Goal: Information Seeking & Learning: Learn about a topic

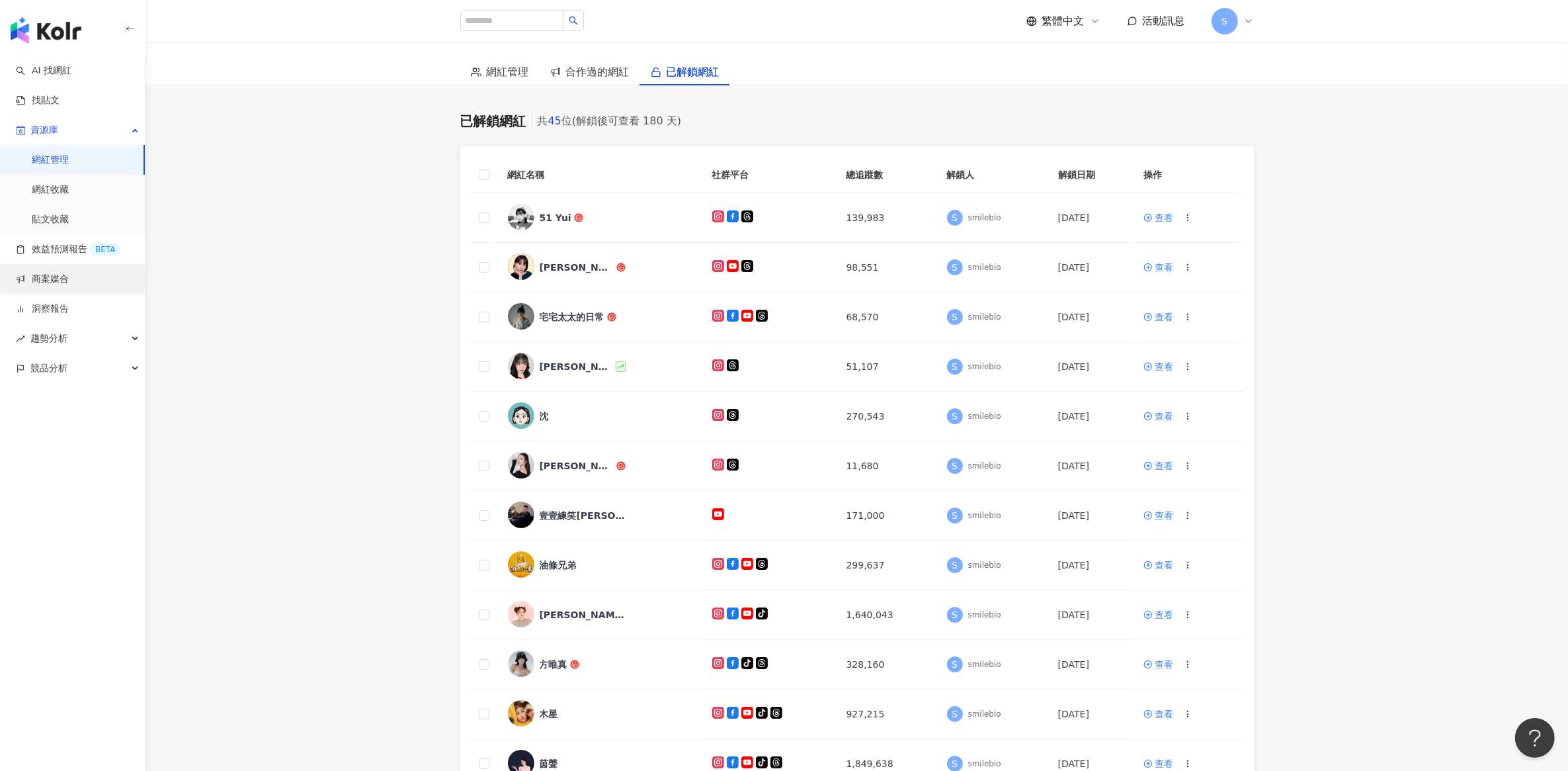
click at [69, 280] on link "商案媒合" at bounding box center [42, 279] width 53 height 13
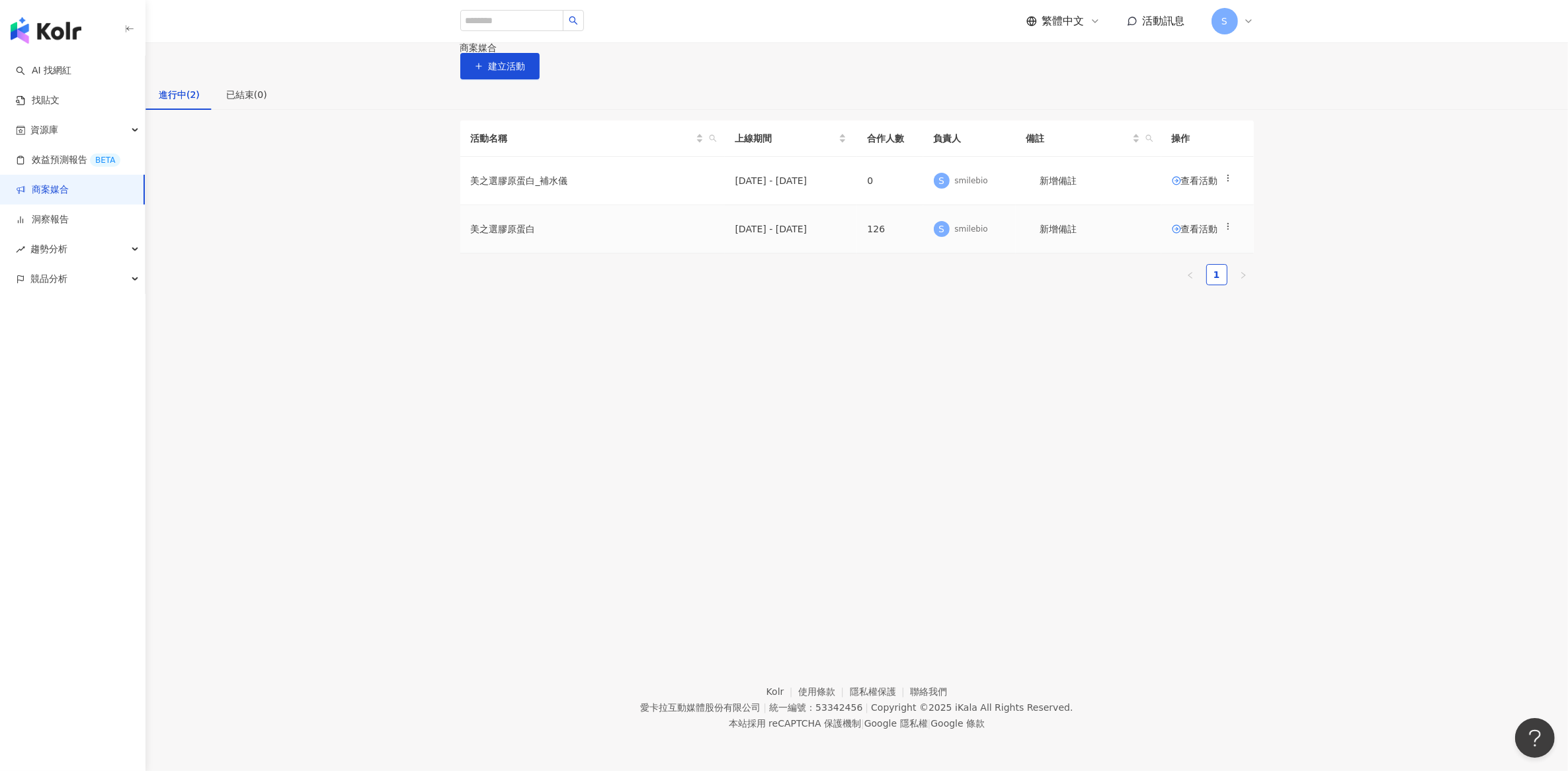
click at [1182, 233] on span "查看活動" at bounding box center [1194, 229] width 46 height 9
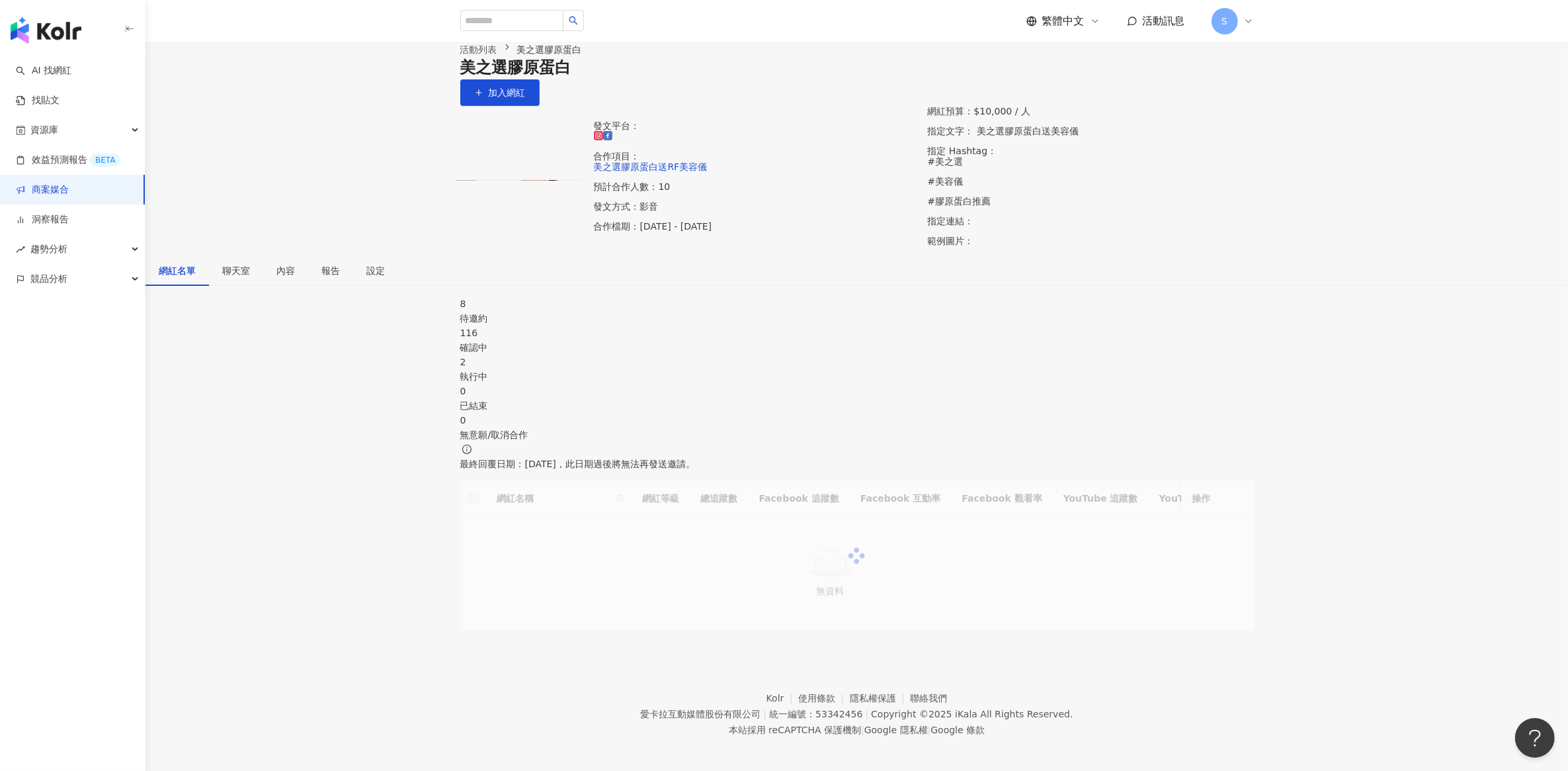
click at [662, 340] on div "116" at bounding box center [857, 332] width 793 height 14
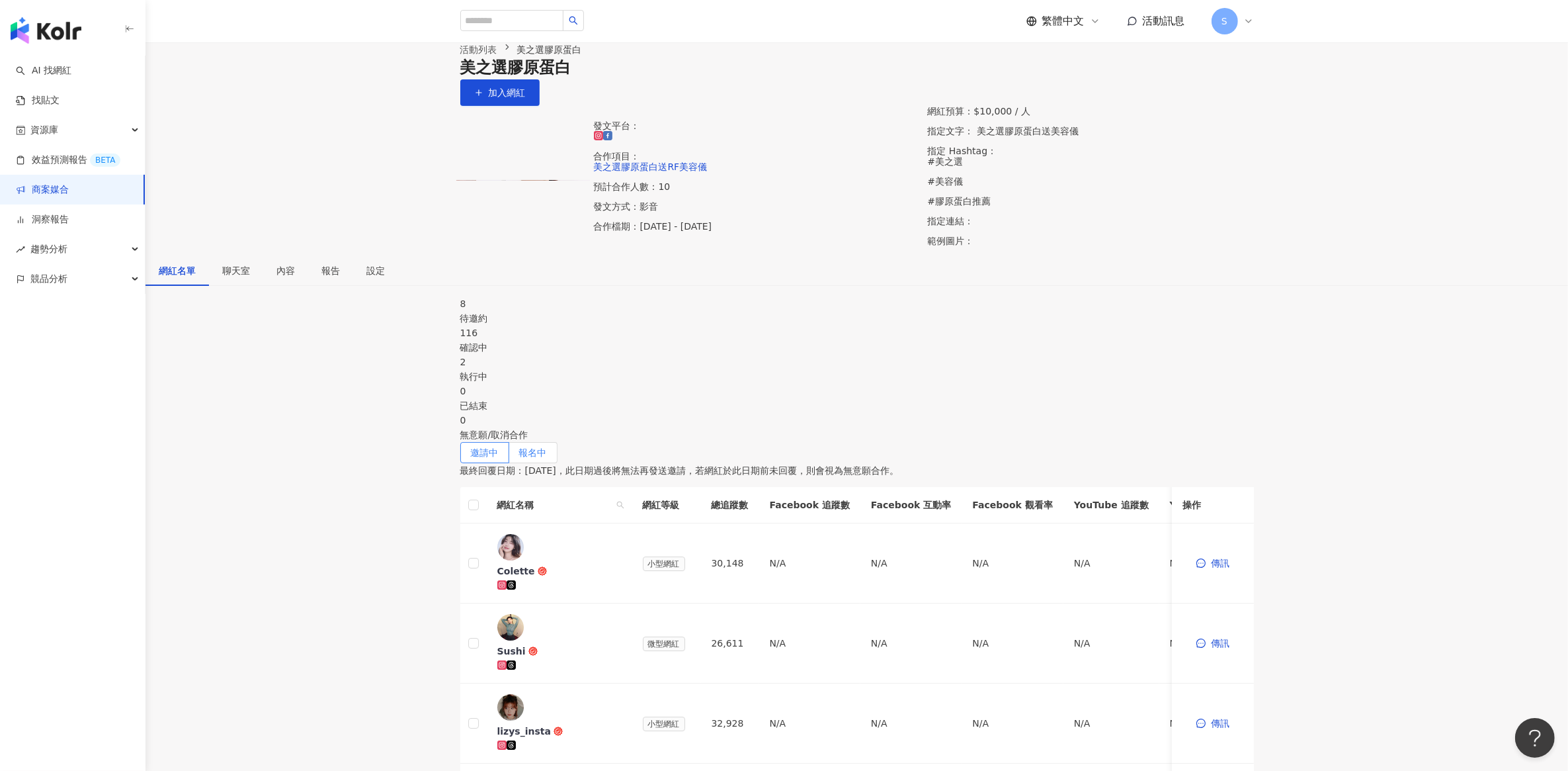
click at [547, 447] on span "報名中" at bounding box center [533, 452] width 28 height 10
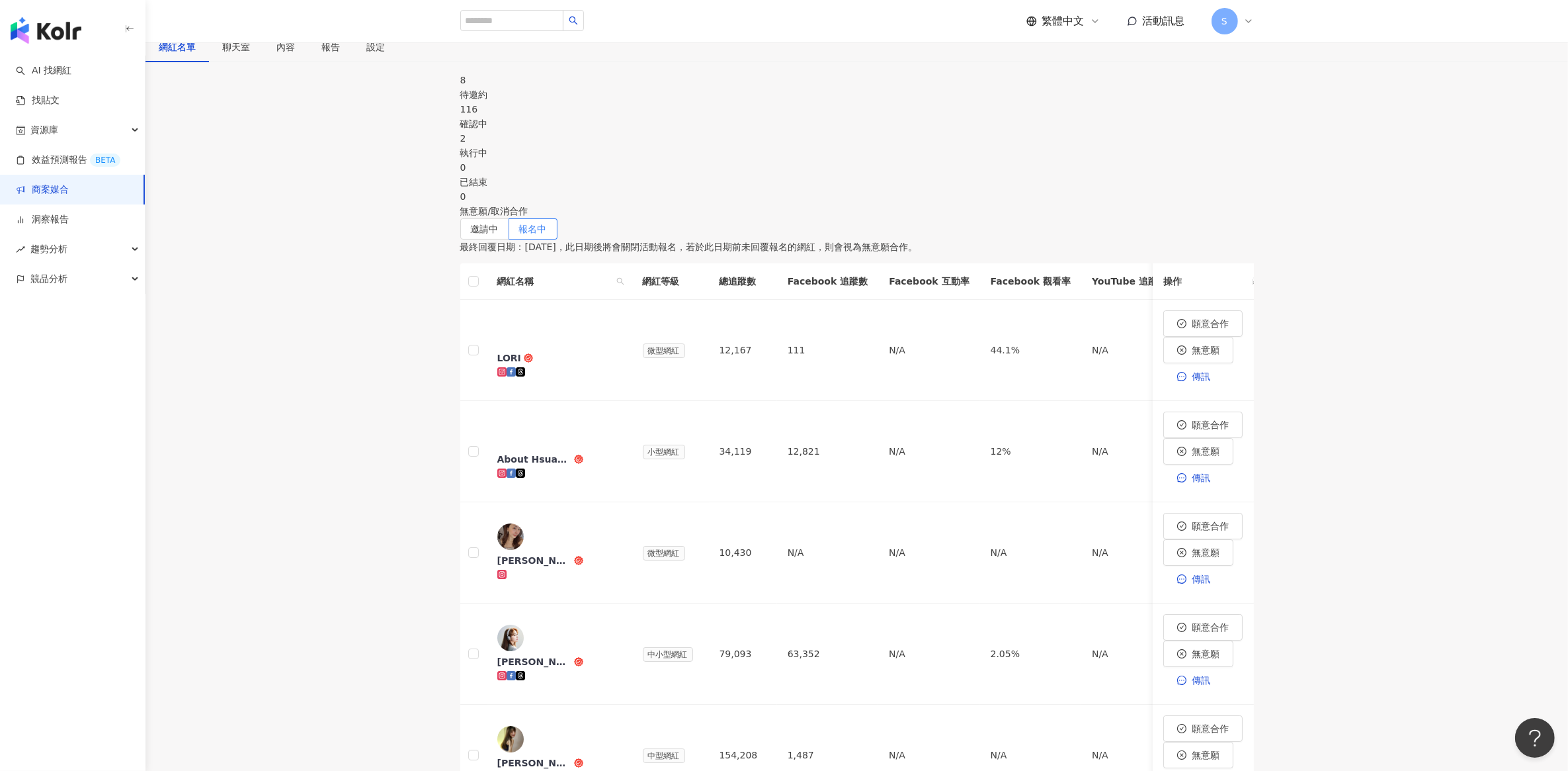
scroll to position [248, 0]
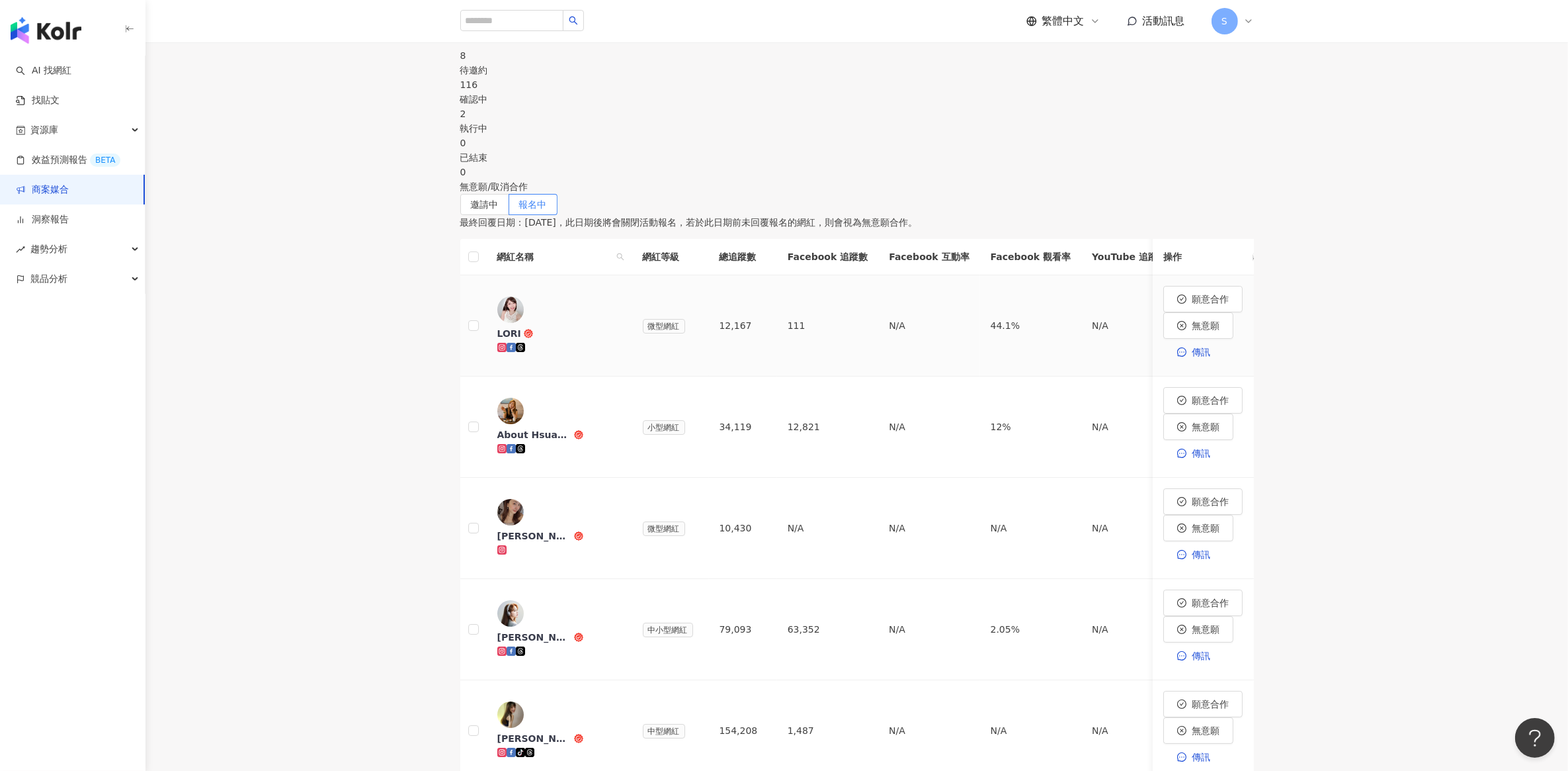
click at [521, 327] on div "LORI" at bounding box center [509, 333] width 24 height 13
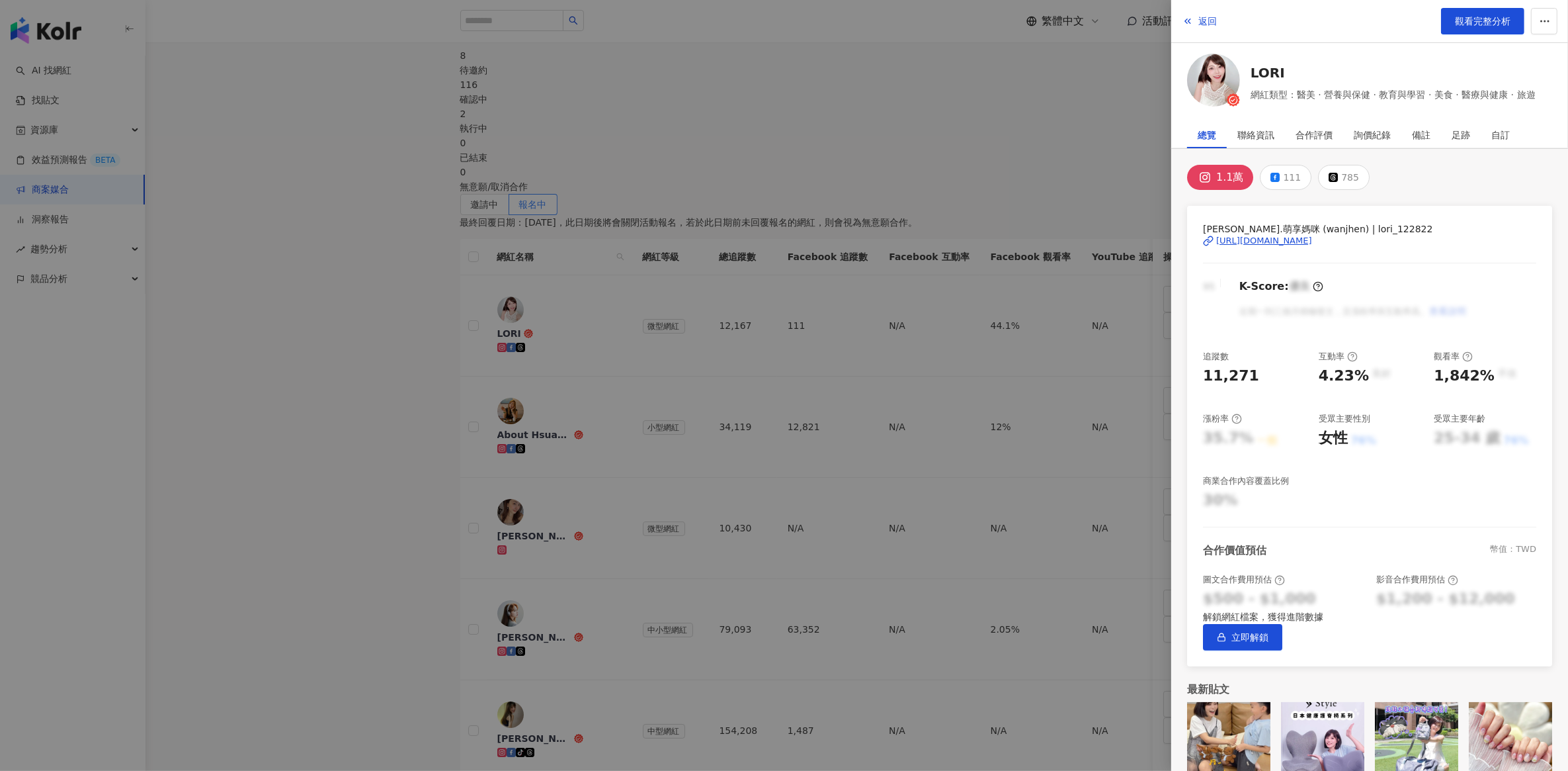
click at [1286, 242] on div "[URL][DOMAIN_NAME]" at bounding box center [1264, 240] width 96 height 12
click at [368, 242] on div at bounding box center [784, 386] width 1568 height 771
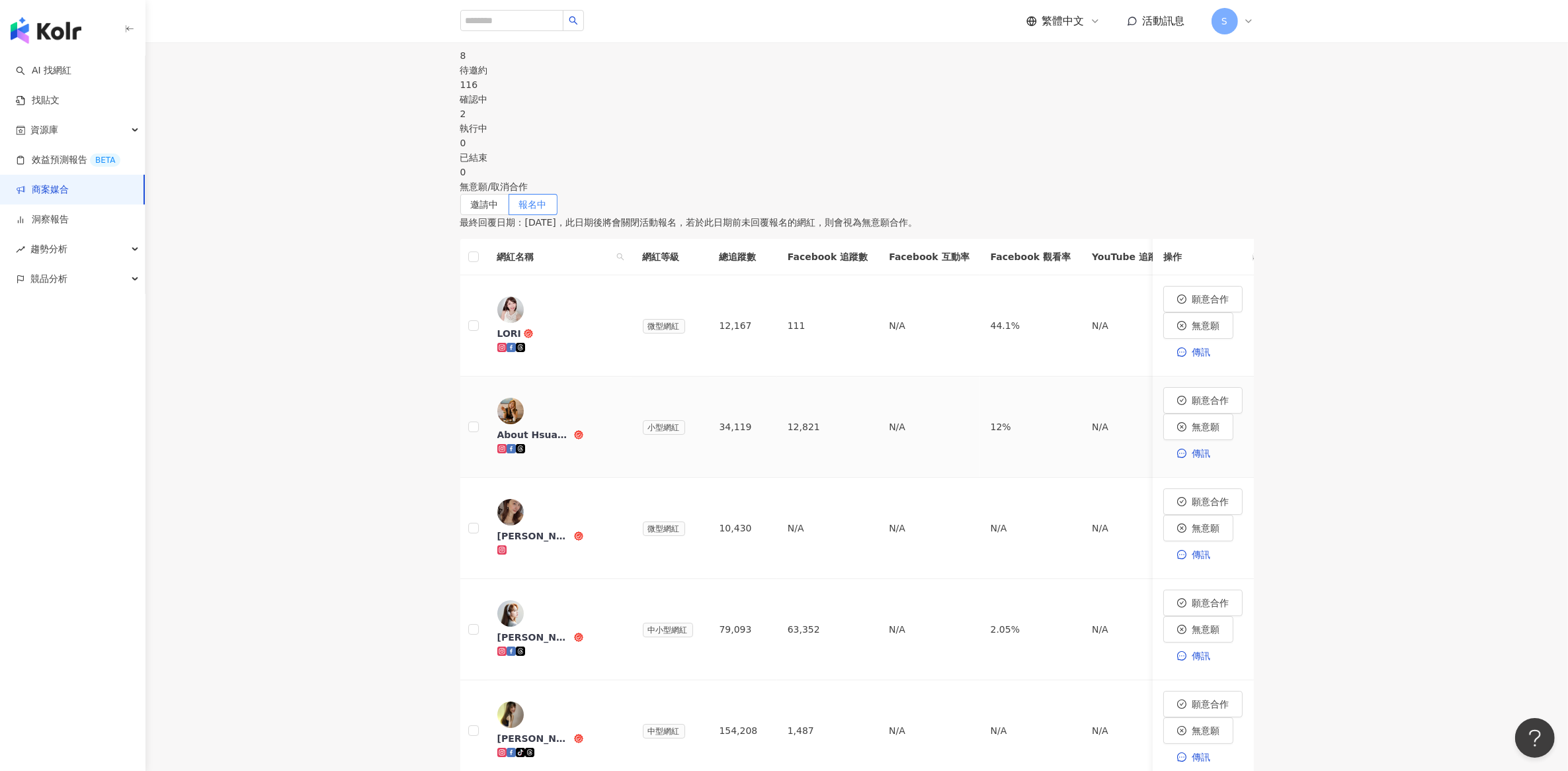
click at [571, 428] on div "About Hsuan美美媽咪親子美食旅遊" at bounding box center [535, 434] width 74 height 13
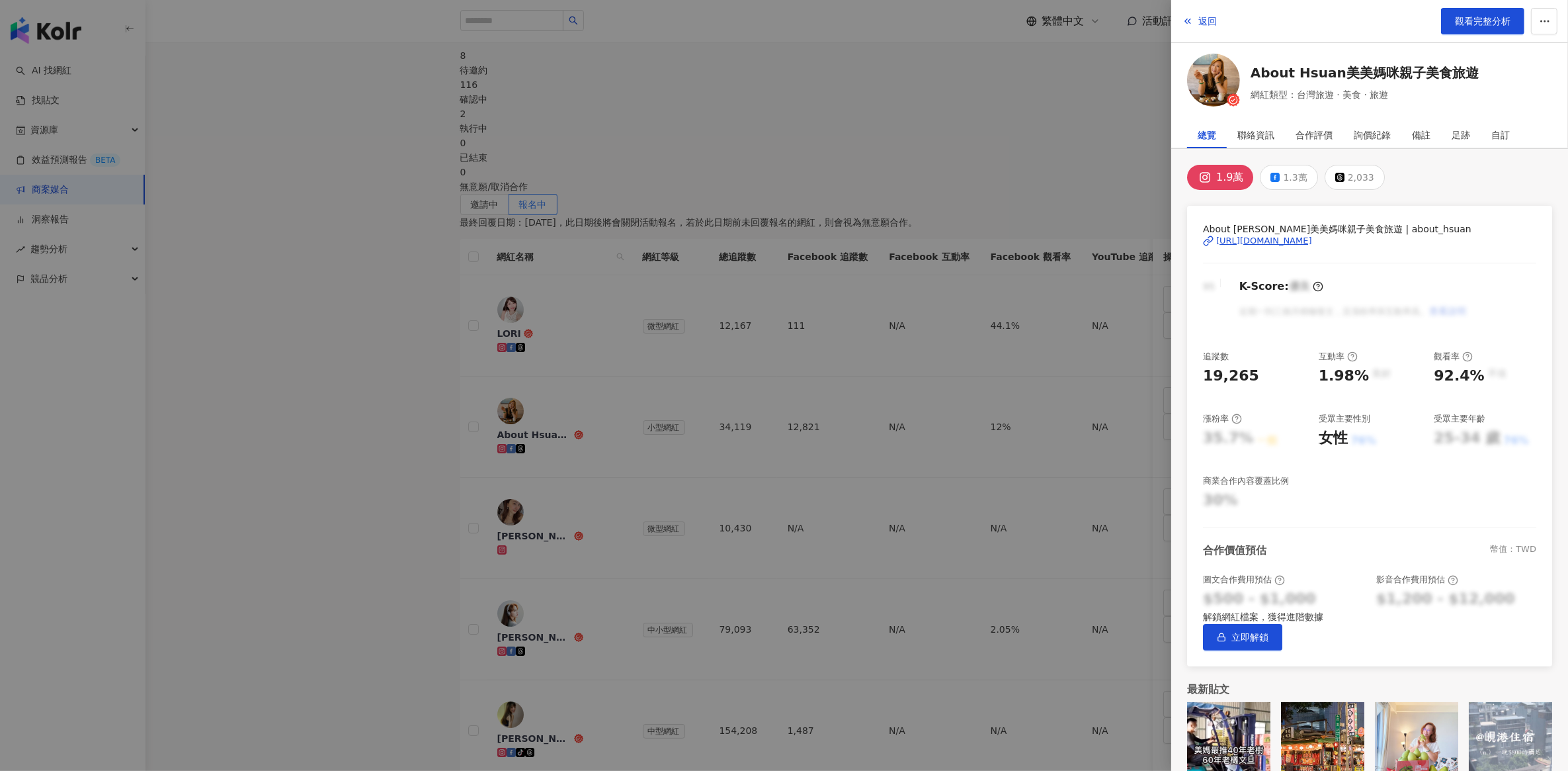
click at [1312, 242] on div "[URL][DOMAIN_NAME]" at bounding box center [1264, 240] width 96 height 12
click at [329, 222] on div at bounding box center [784, 386] width 1568 height 771
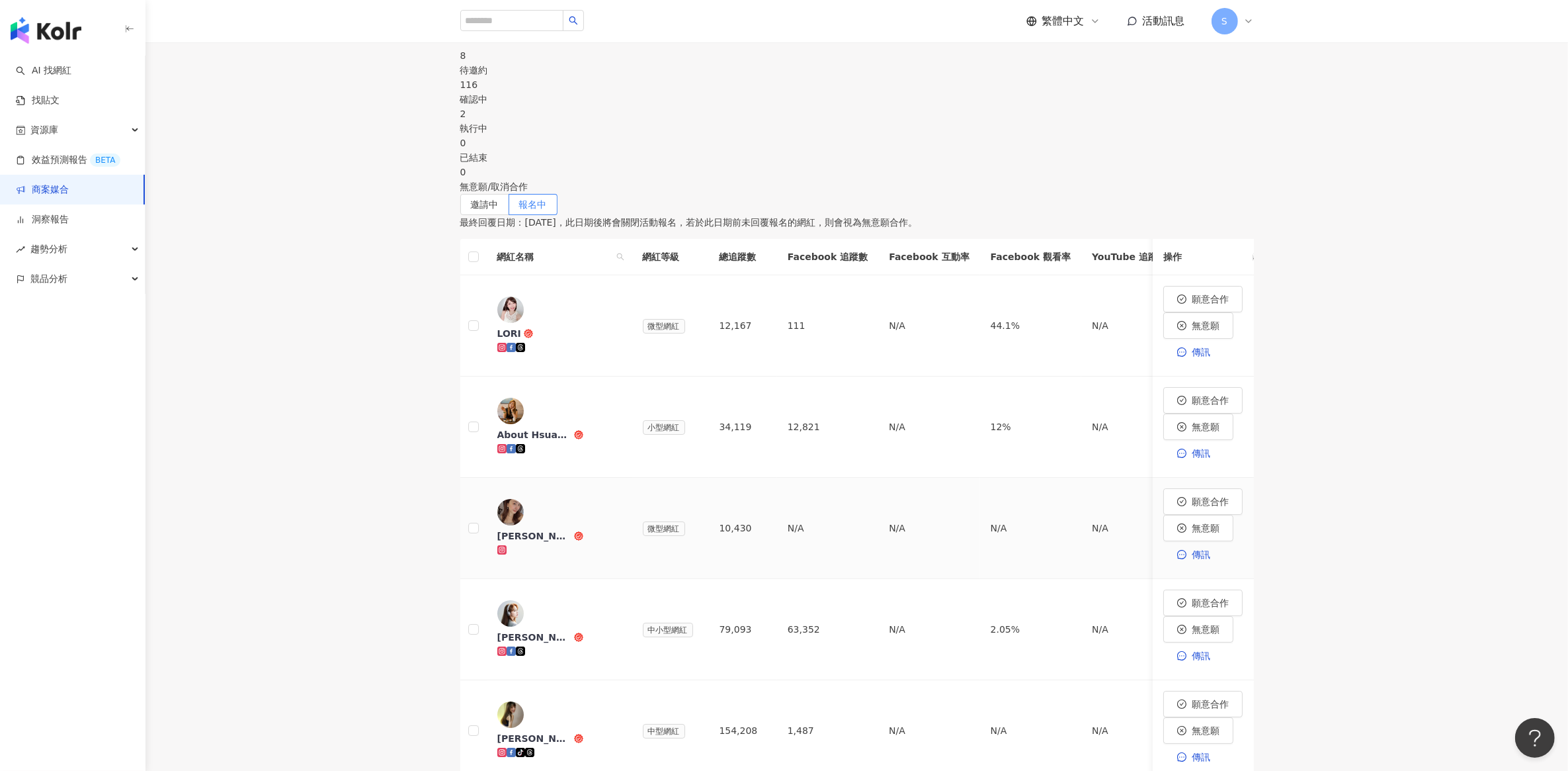
click at [621, 529] on div "[PERSON_NAME]" at bounding box center [559, 536] width 125 height 13
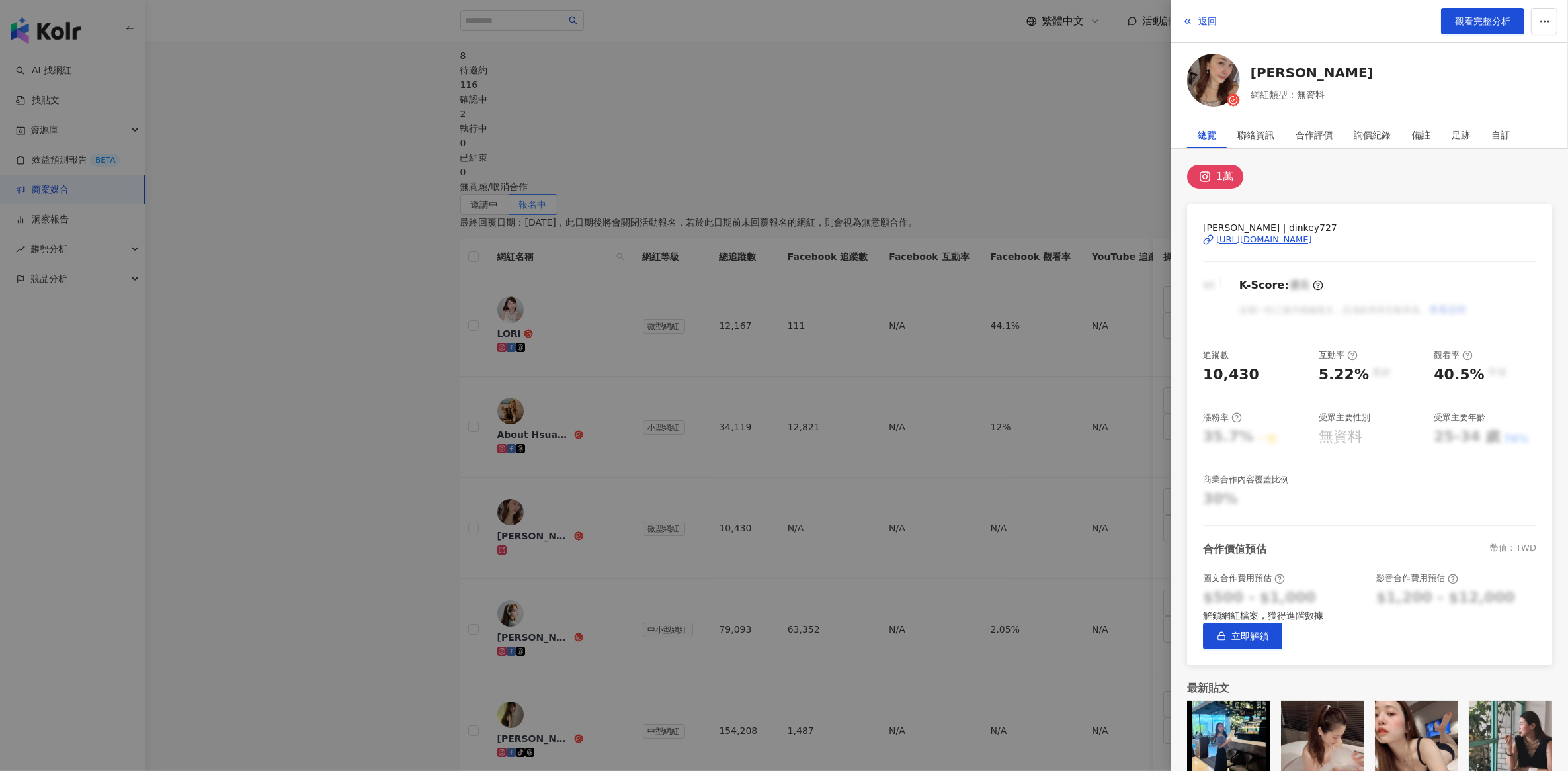
click at [797, 408] on div at bounding box center [784, 386] width 1568 height 771
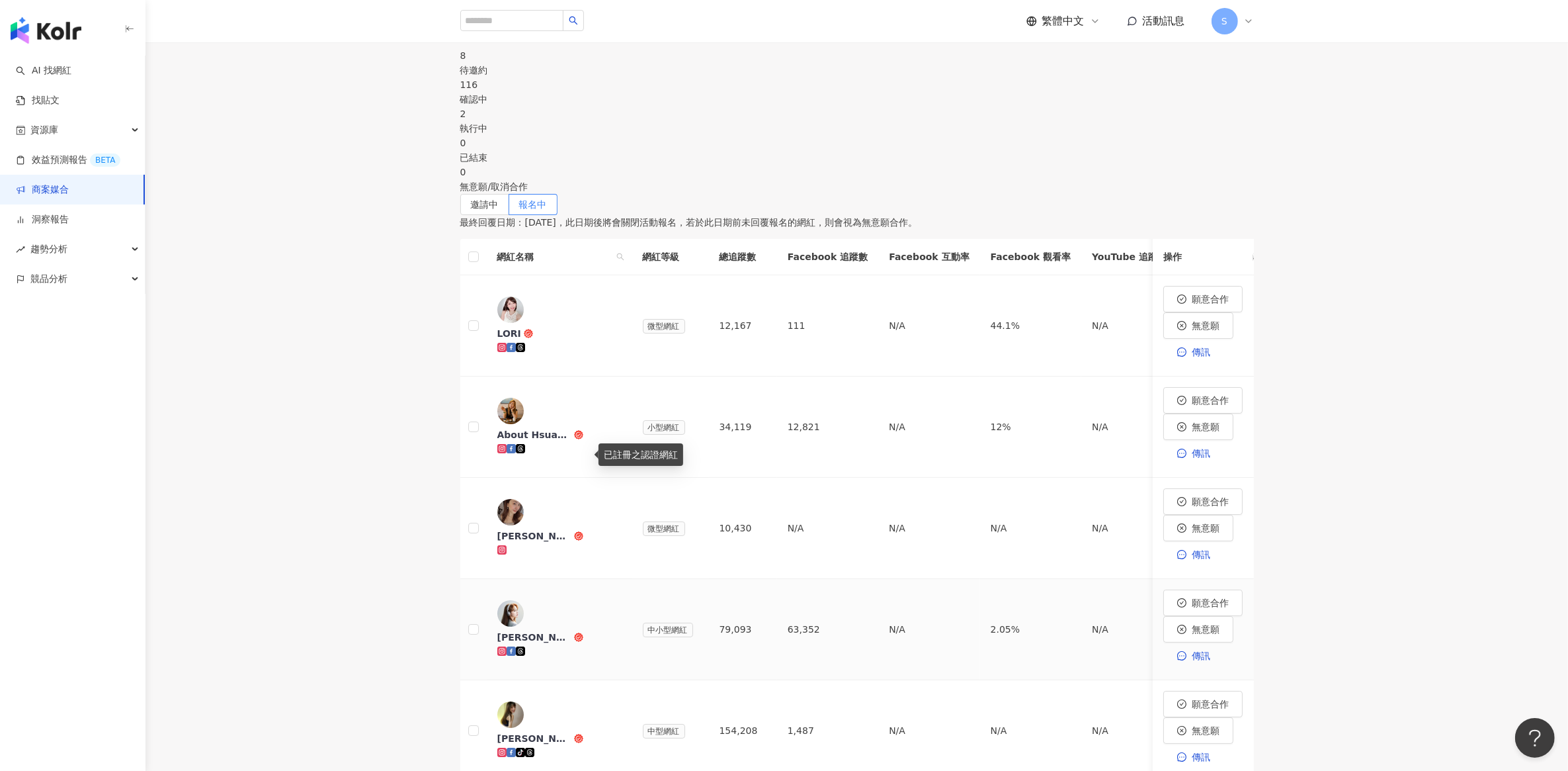
click at [604, 455] on div "已註冊之認證網紅" at bounding box center [641, 454] width 85 height 23
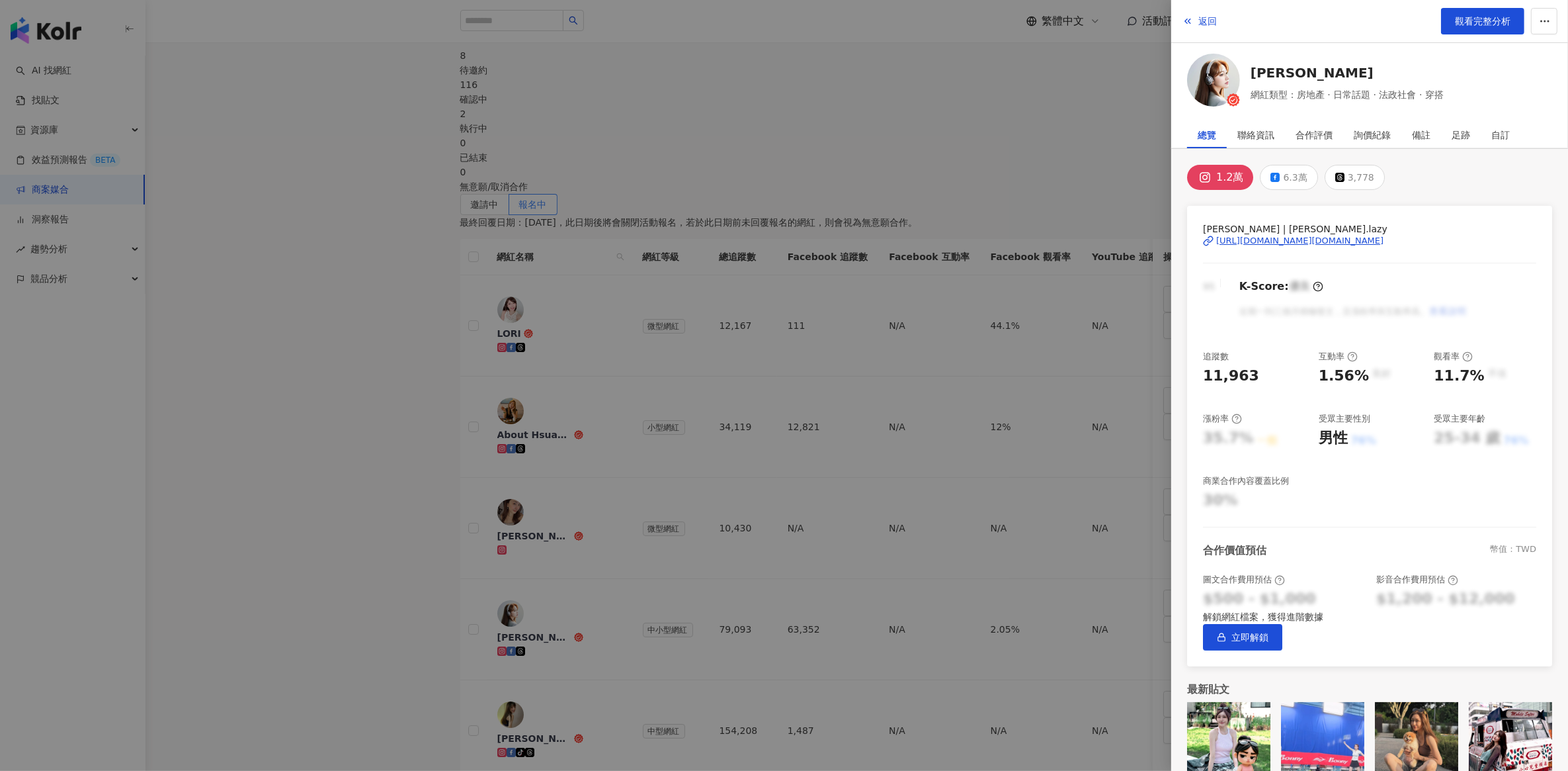
click at [1260, 236] on div "[URL][DOMAIN_NAME][DOMAIN_NAME]" at bounding box center [1300, 240] width 167 height 12
click at [313, 213] on div at bounding box center [784, 386] width 1568 height 771
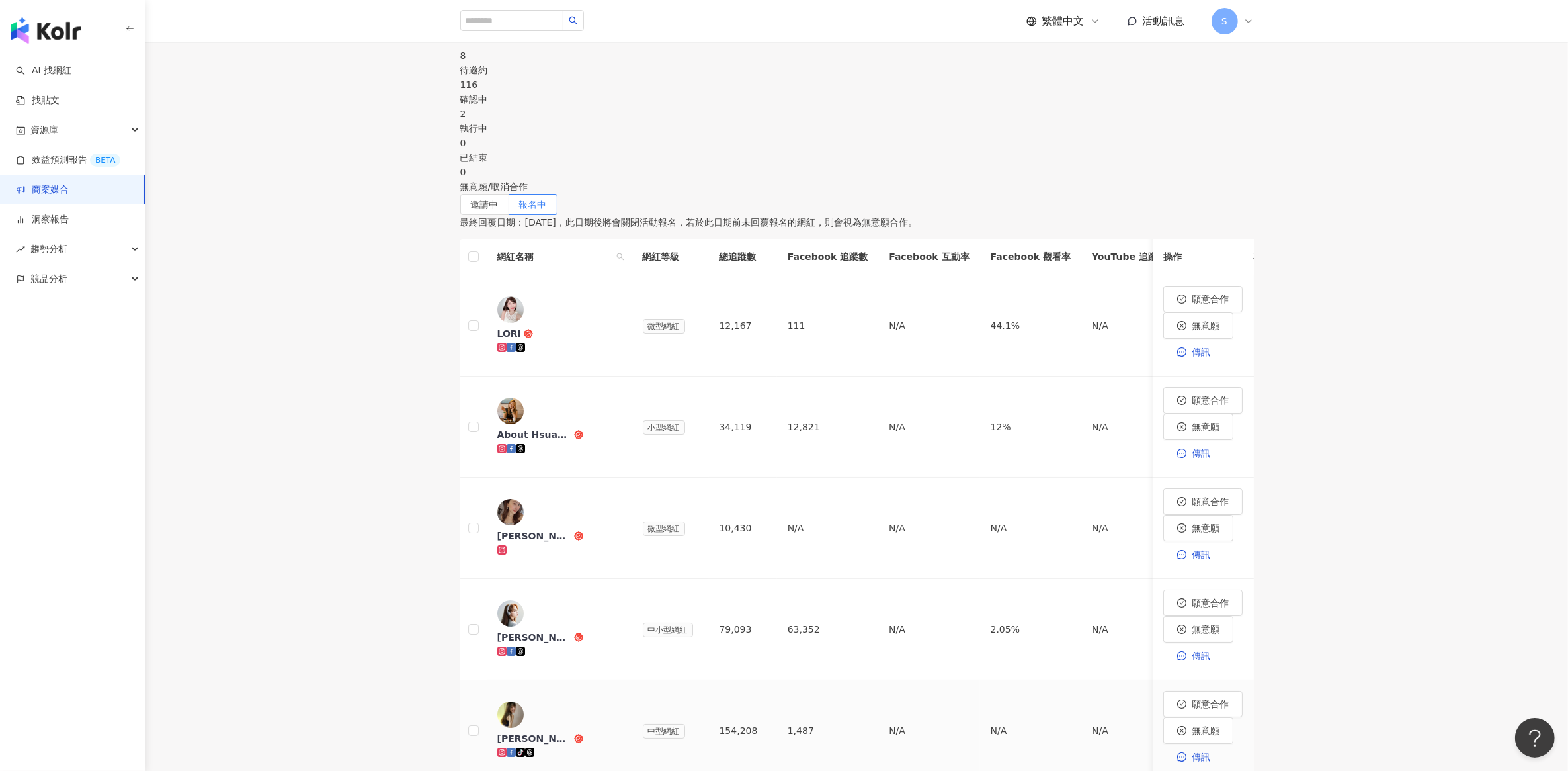
click at [583, 732] on span "[PERSON_NAME]" at bounding box center [540, 738] width 86 height 13
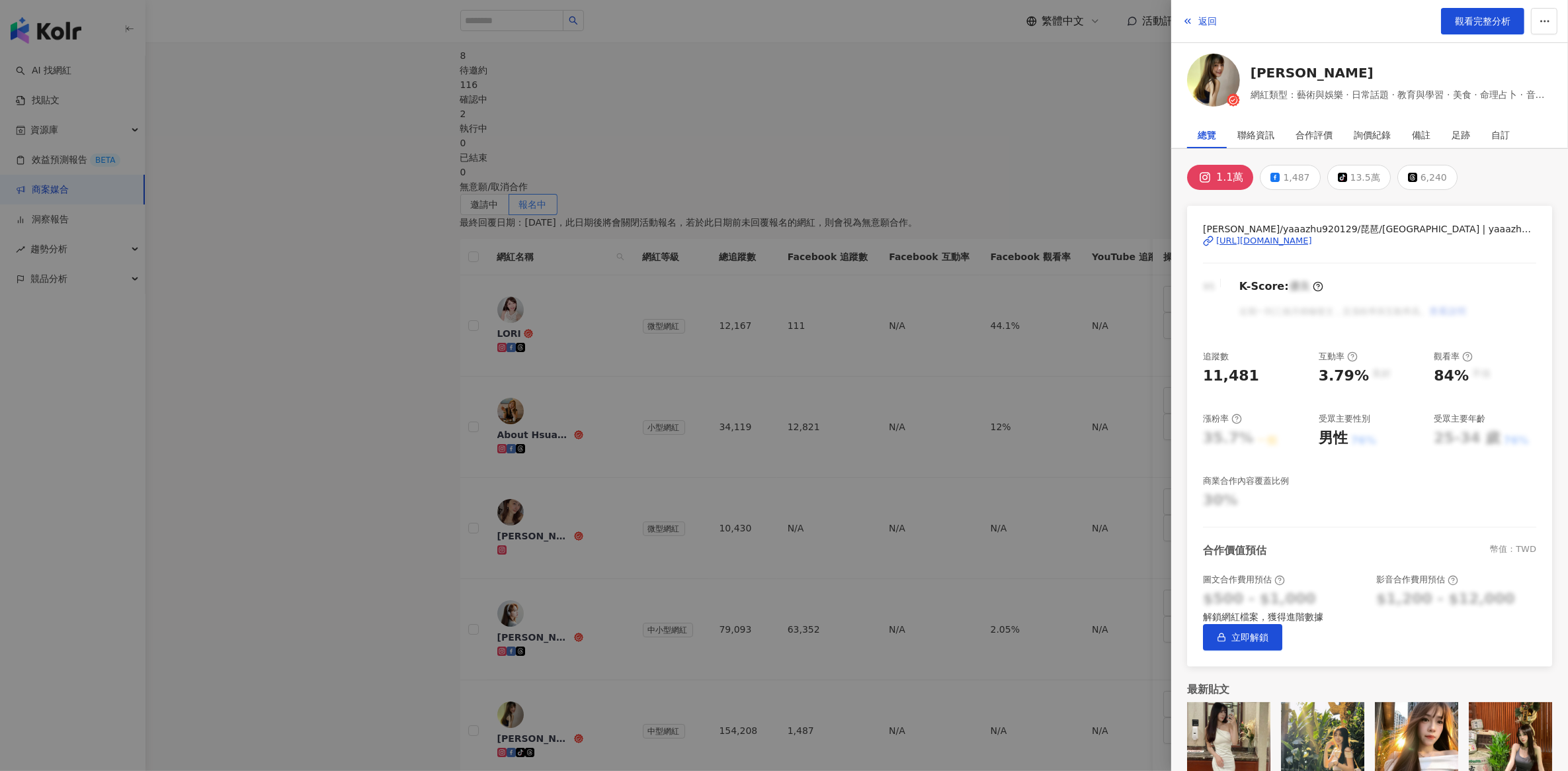
click at [302, 508] on div at bounding box center [784, 386] width 1568 height 771
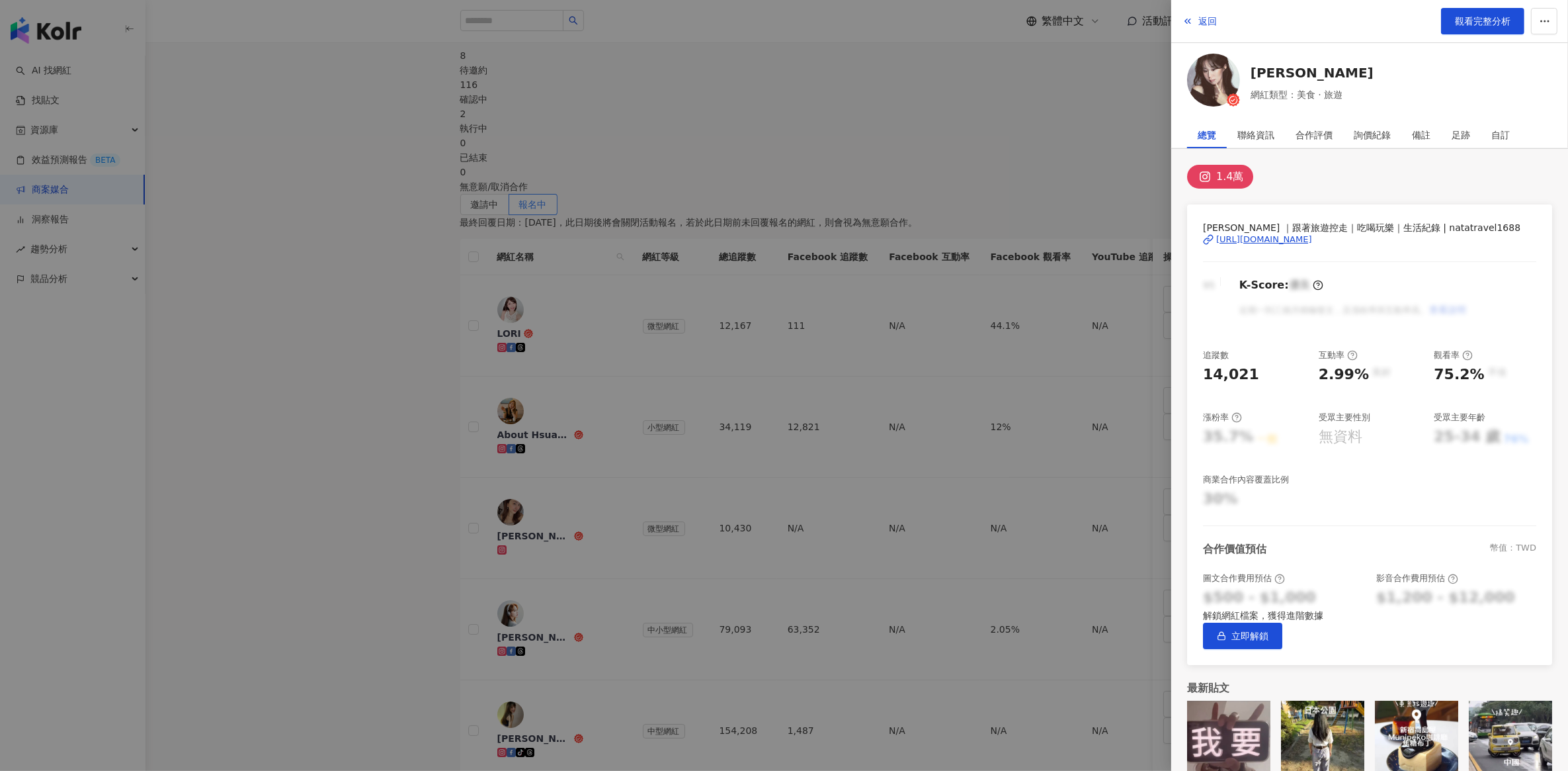
click at [438, 563] on div at bounding box center [784, 386] width 1568 height 771
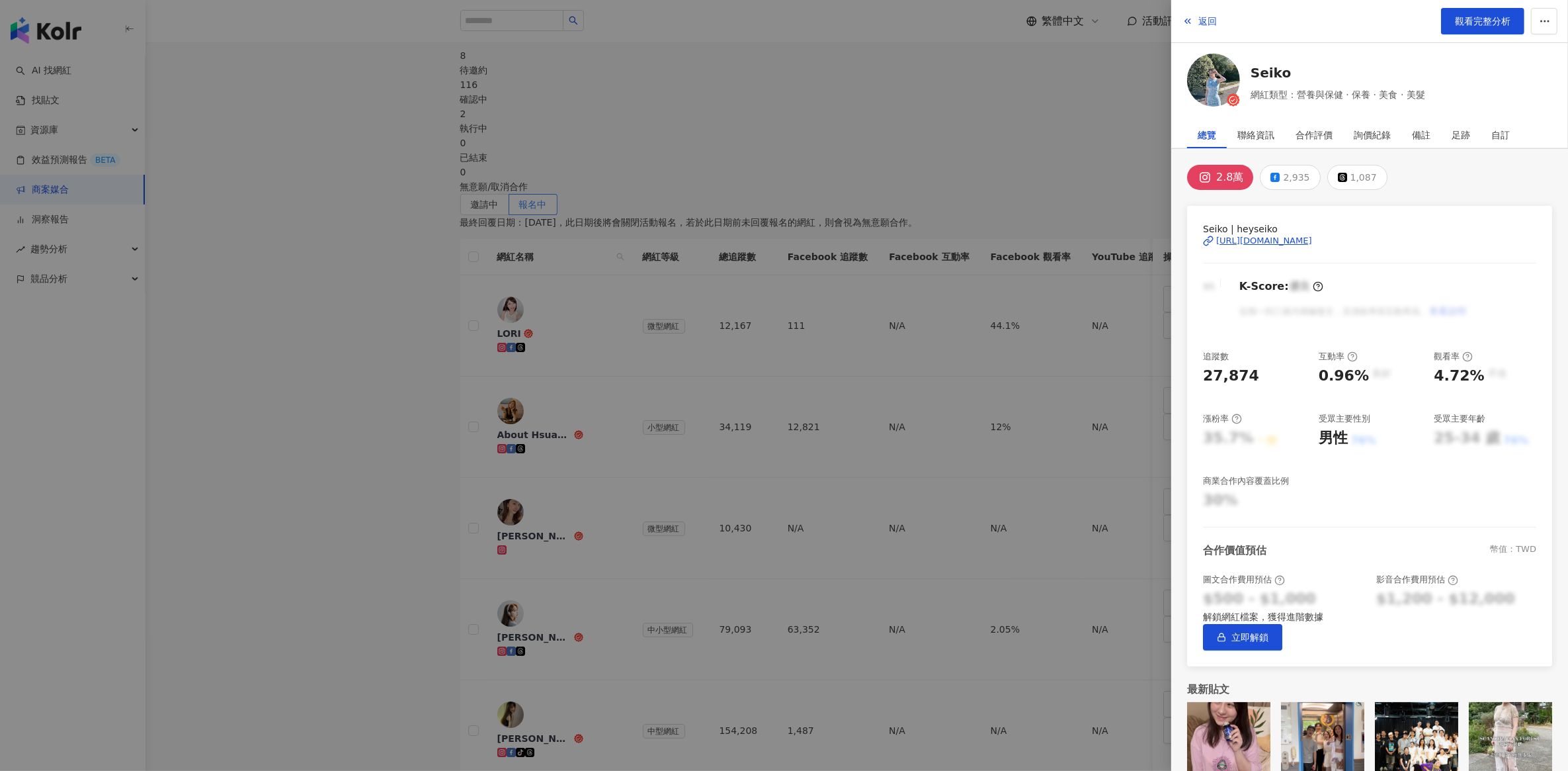
click at [610, 317] on div at bounding box center [784, 386] width 1568 height 771
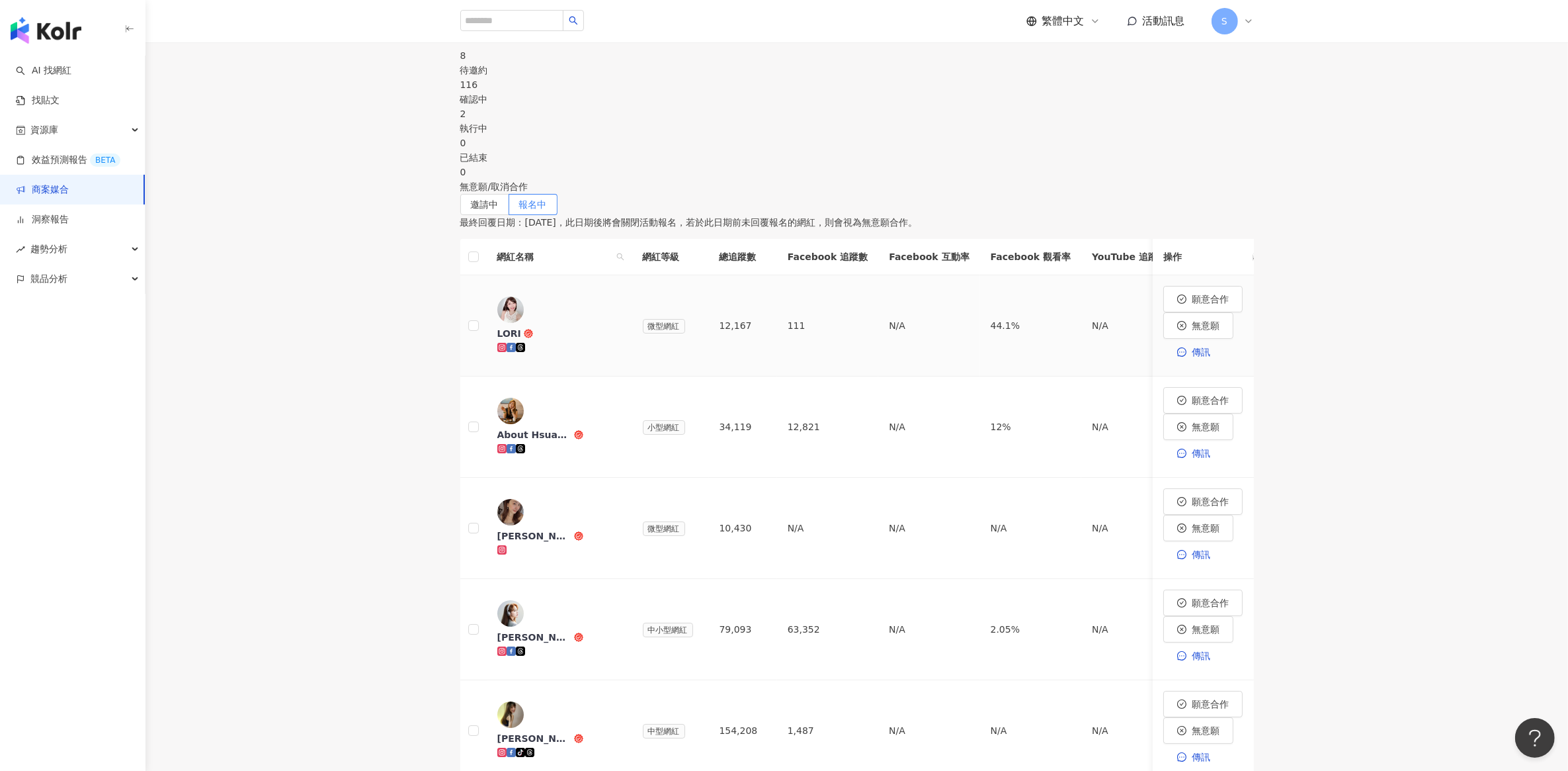
click at [878, 308] on td "111" at bounding box center [827, 326] width 101 height 101
click at [607, 340] on div at bounding box center [559, 347] width 125 height 14
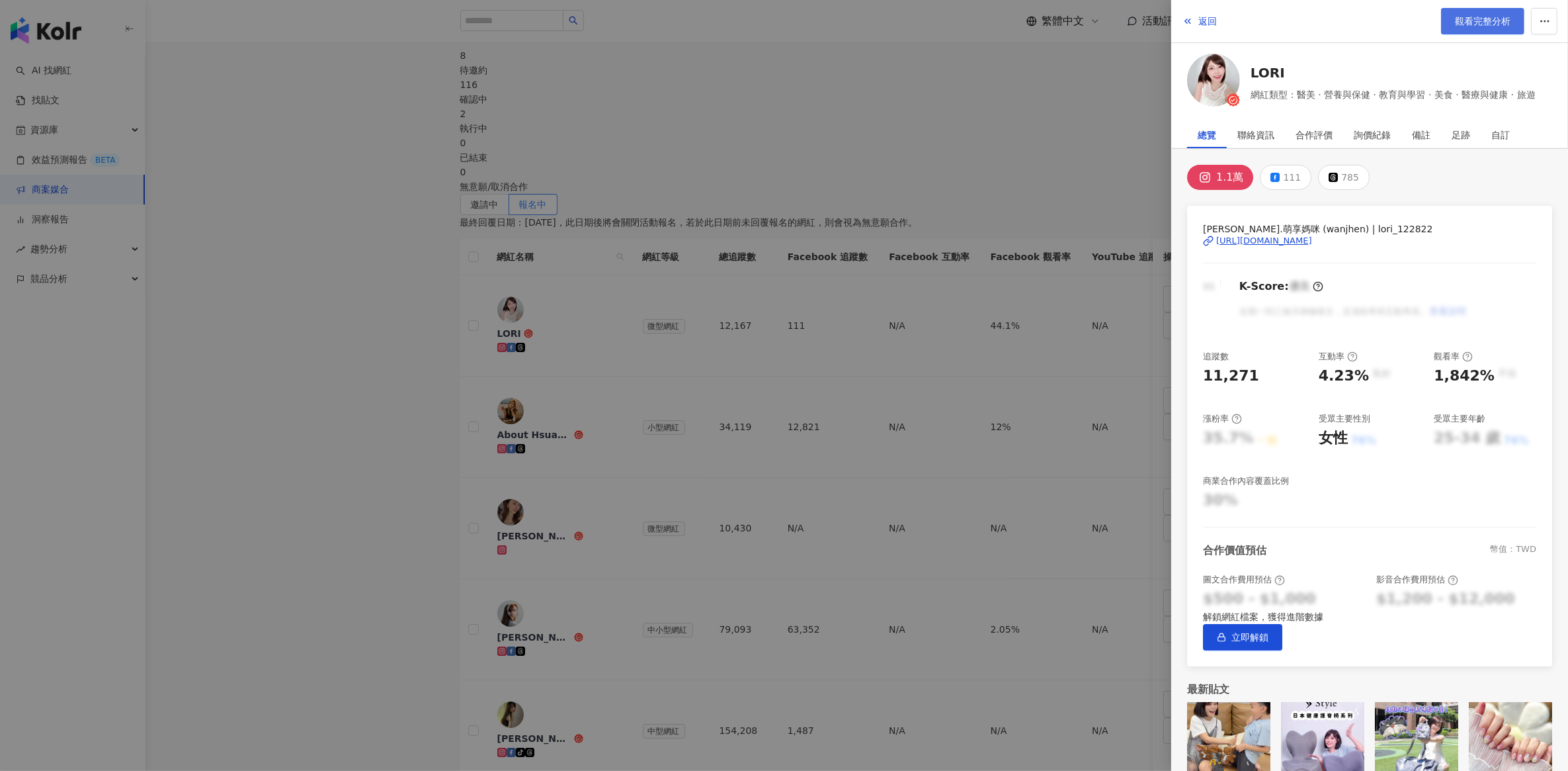
click at [1492, 30] on link "觀看完整分析" at bounding box center [1482, 21] width 83 height 26
click at [365, 388] on div at bounding box center [784, 386] width 1568 height 771
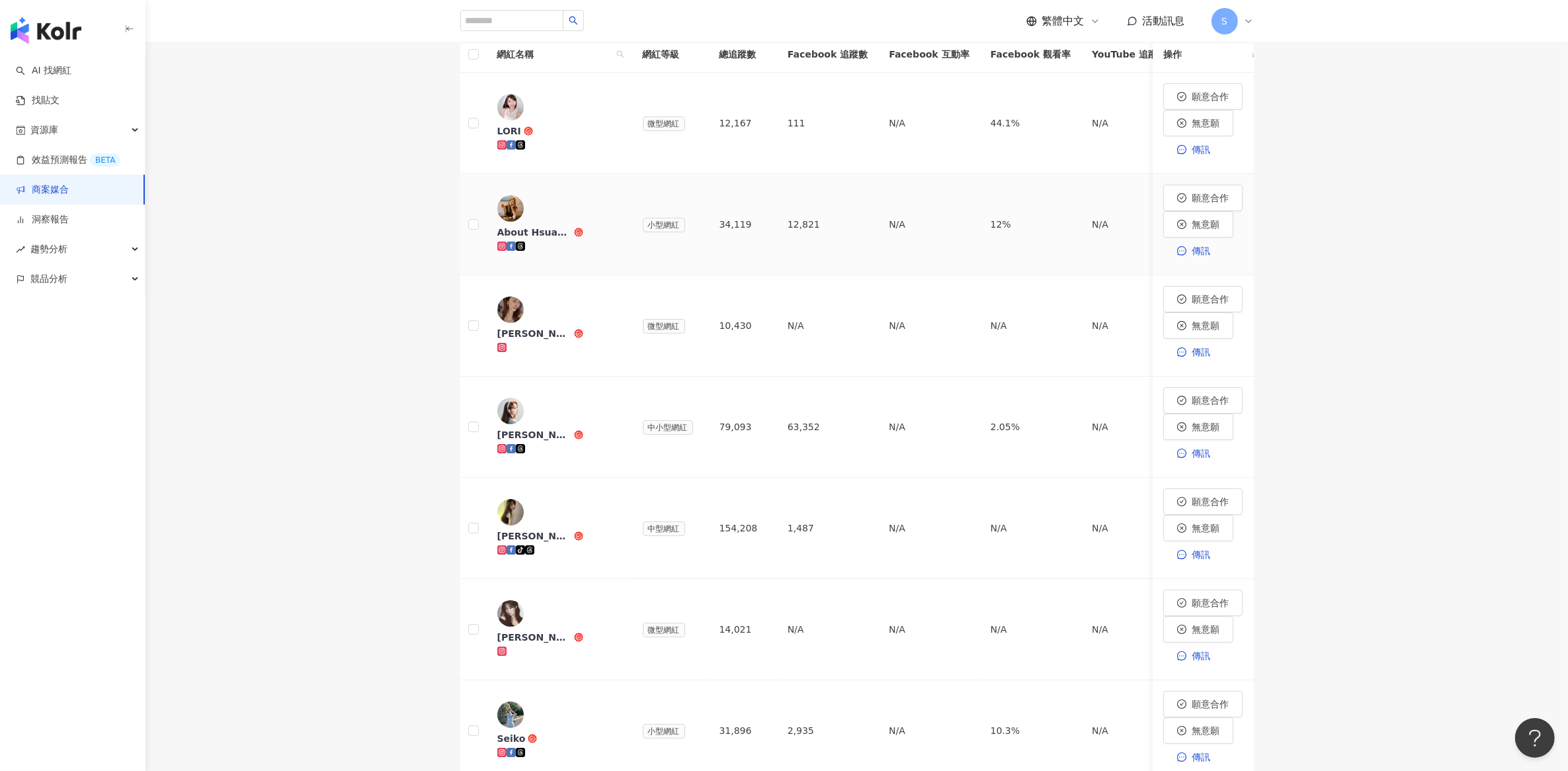
scroll to position [500, 0]
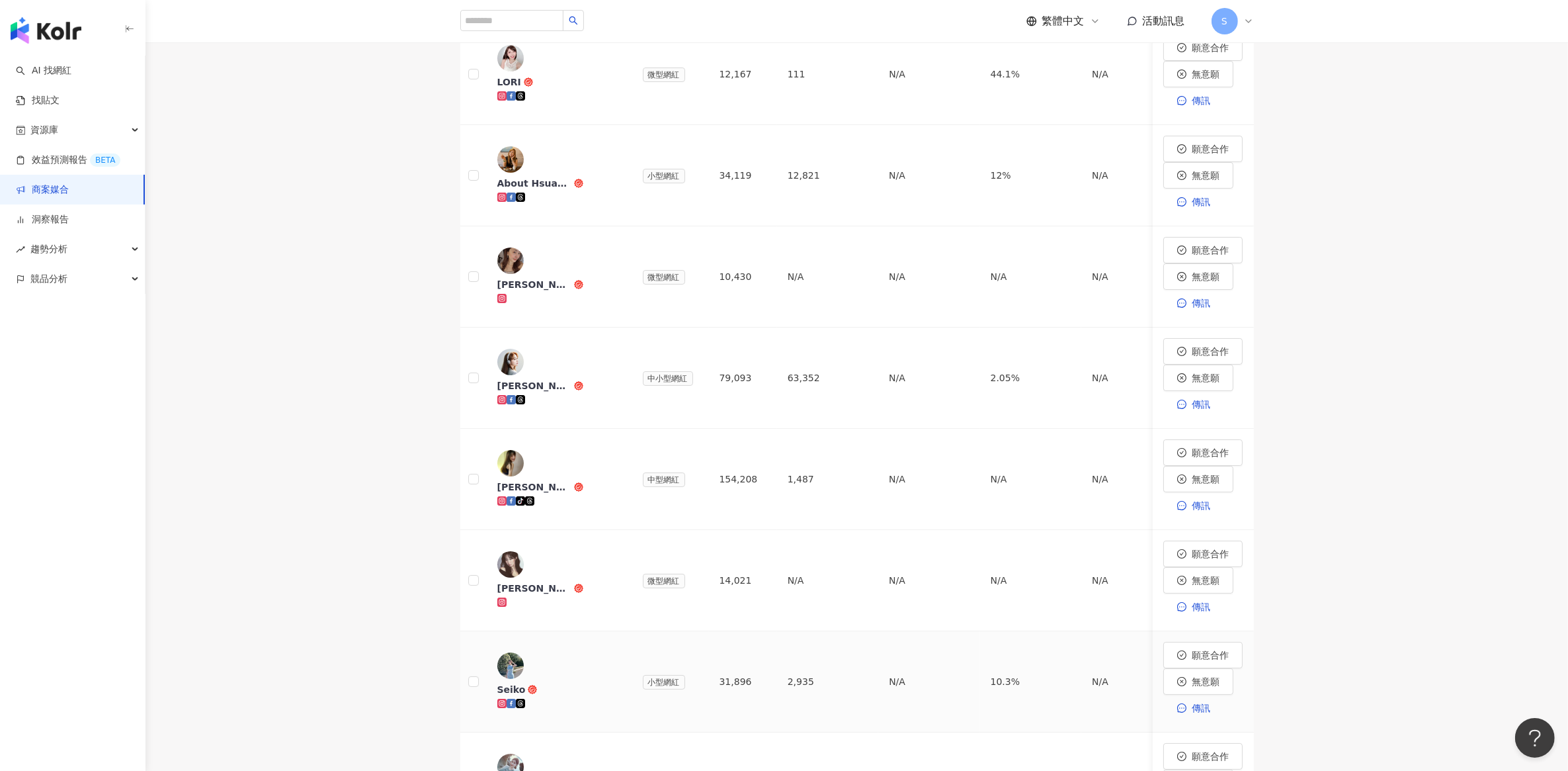
click at [583, 683] on span "Seiko" at bounding box center [540, 689] width 86 height 13
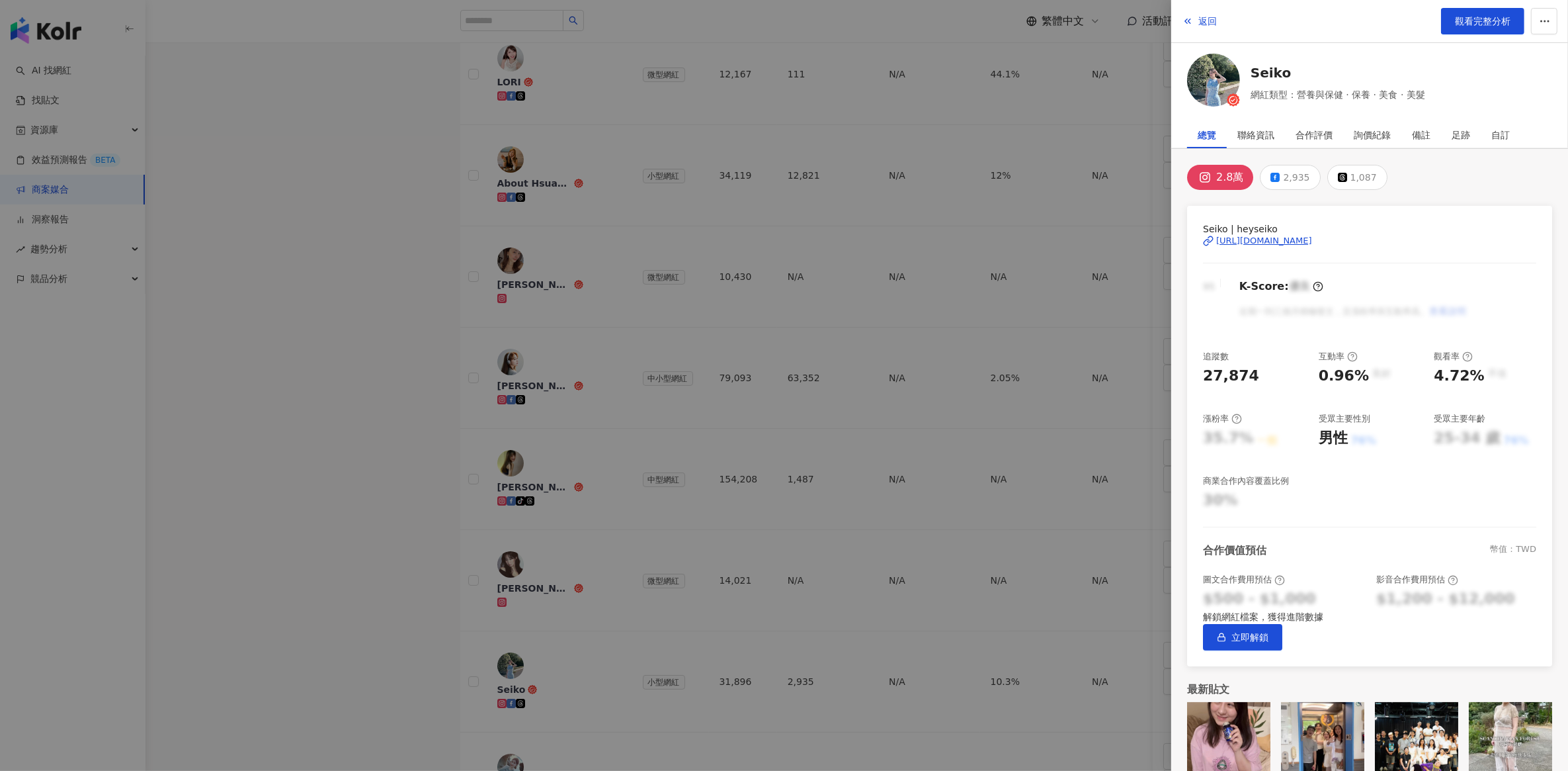
click at [617, 416] on div at bounding box center [784, 386] width 1568 height 771
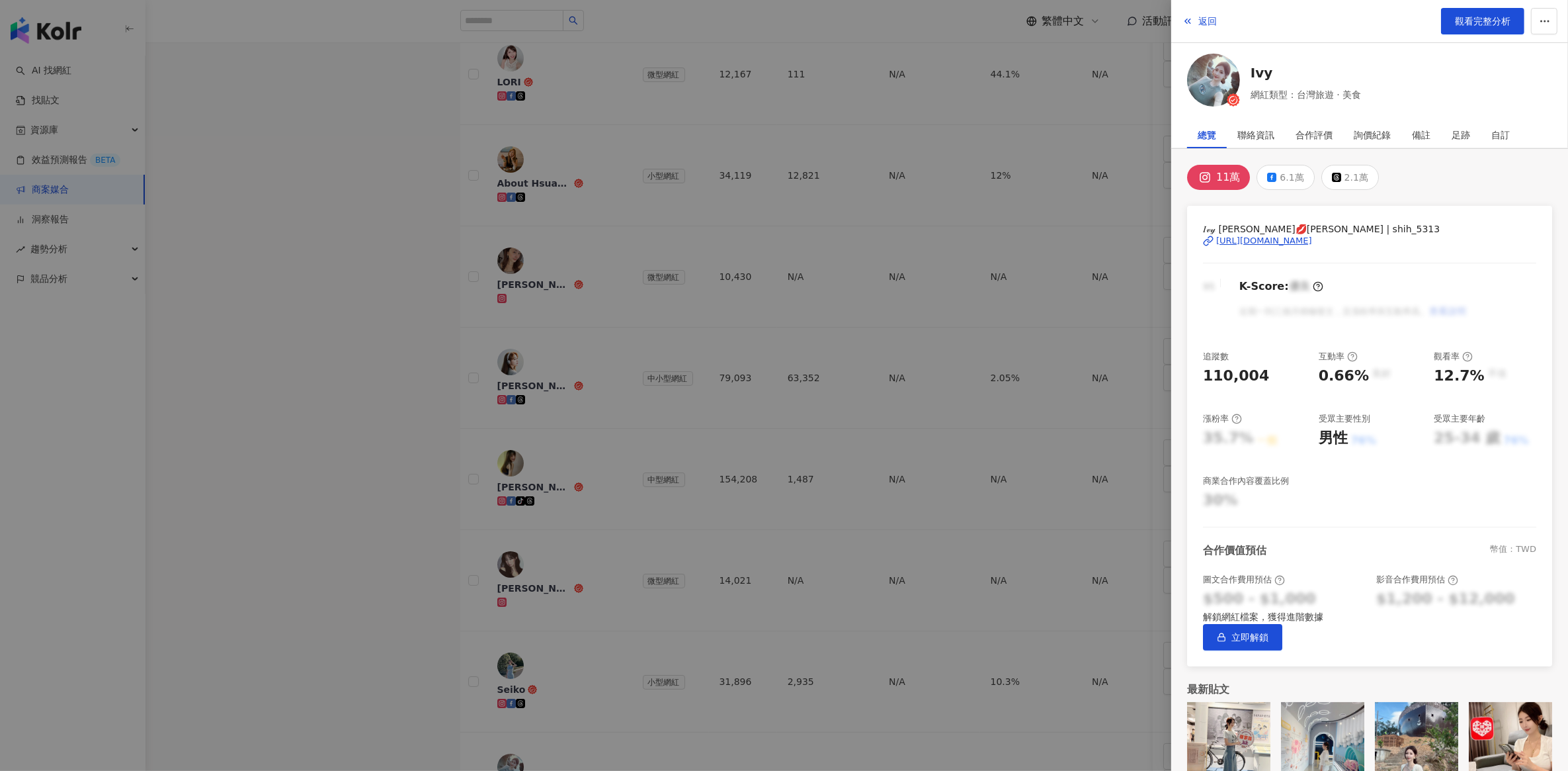
click at [1267, 236] on div "[URL][DOMAIN_NAME]" at bounding box center [1264, 240] width 96 height 12
click at [286, 203] on div at bounding box center [784, 386] width 1568 height 771
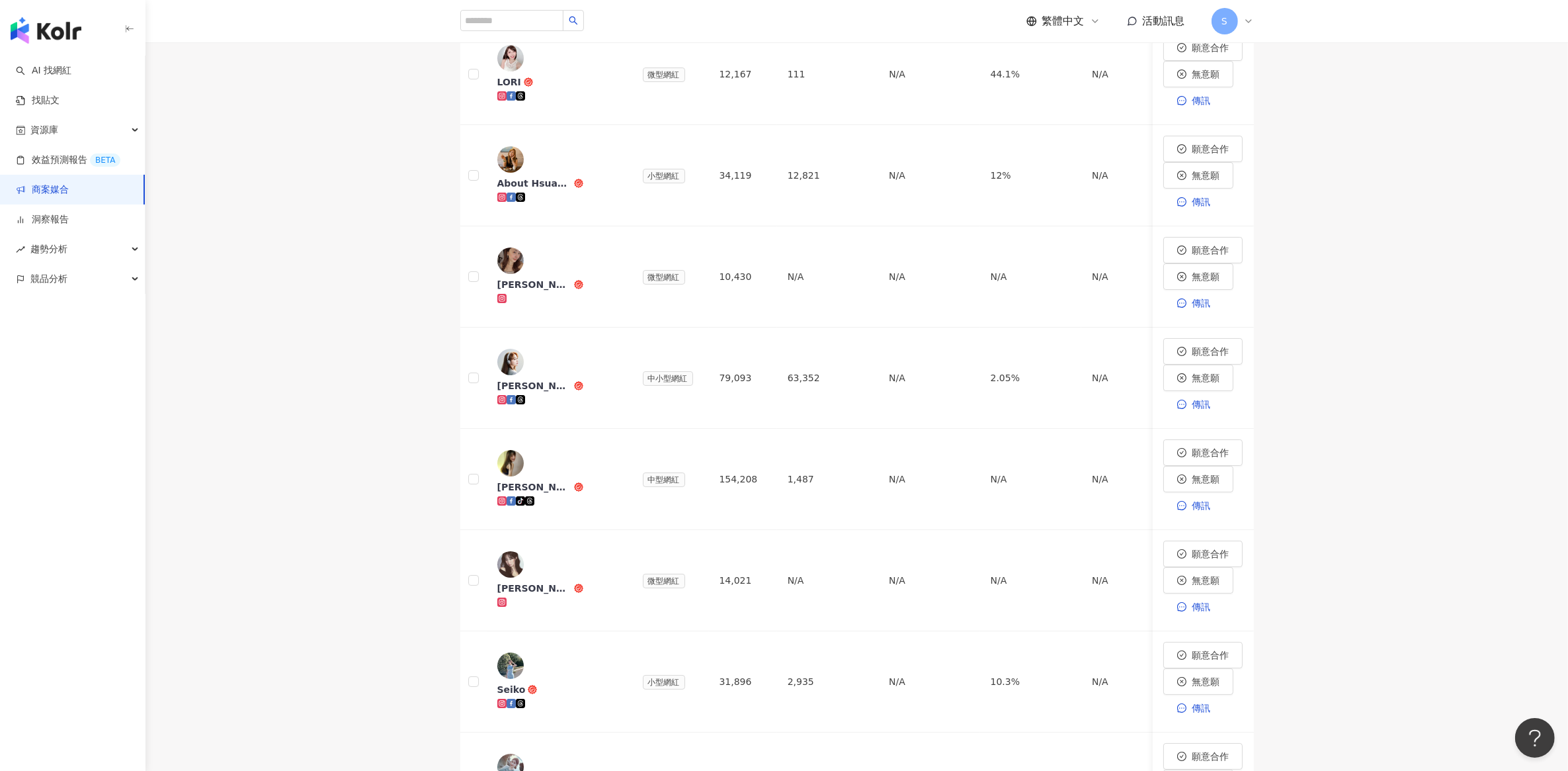
scroll to position [0, 0]
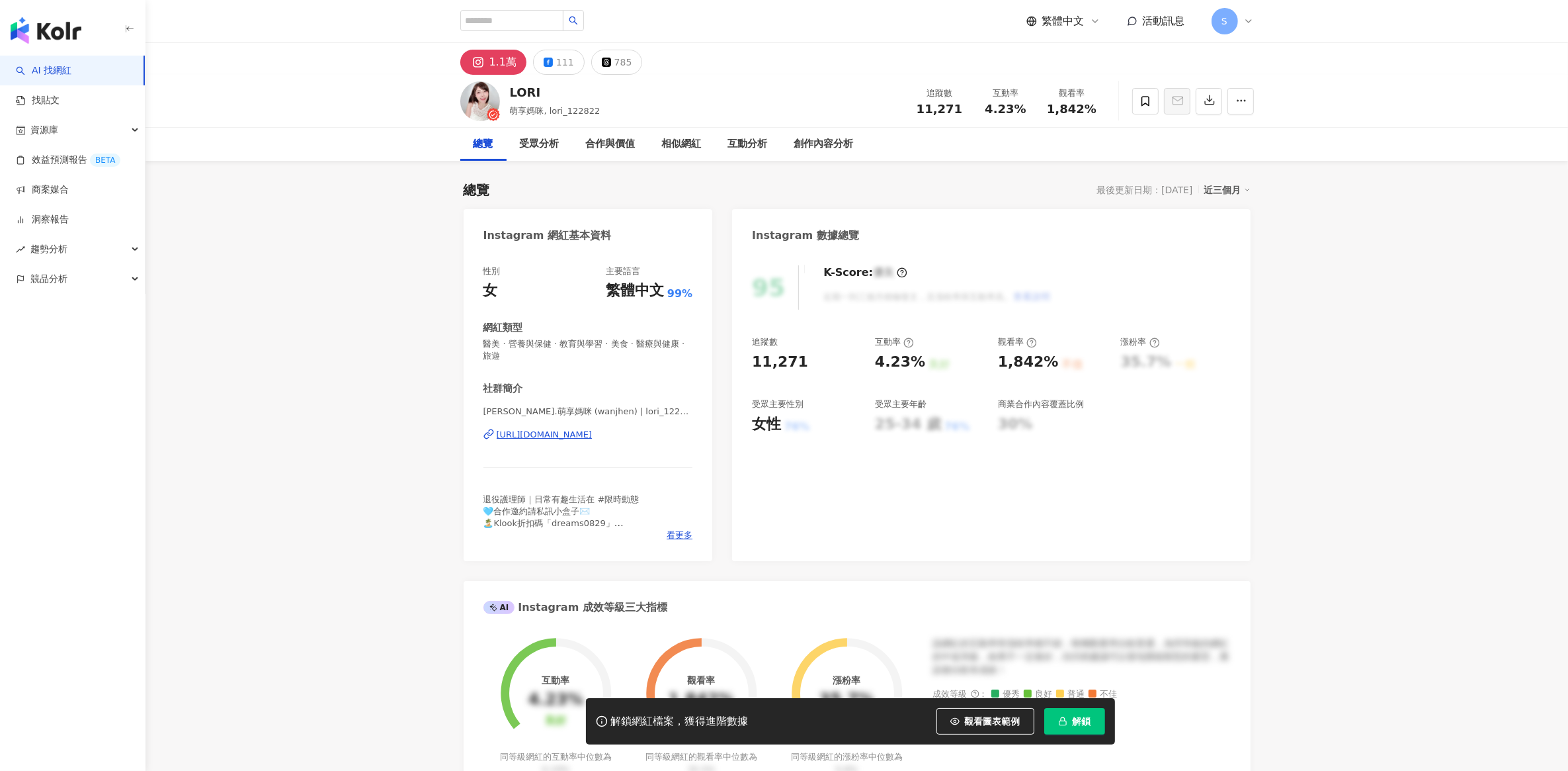
click at [1093, 728] on button "解鎖" at bounding box center [1075, 721] width 61 height 26
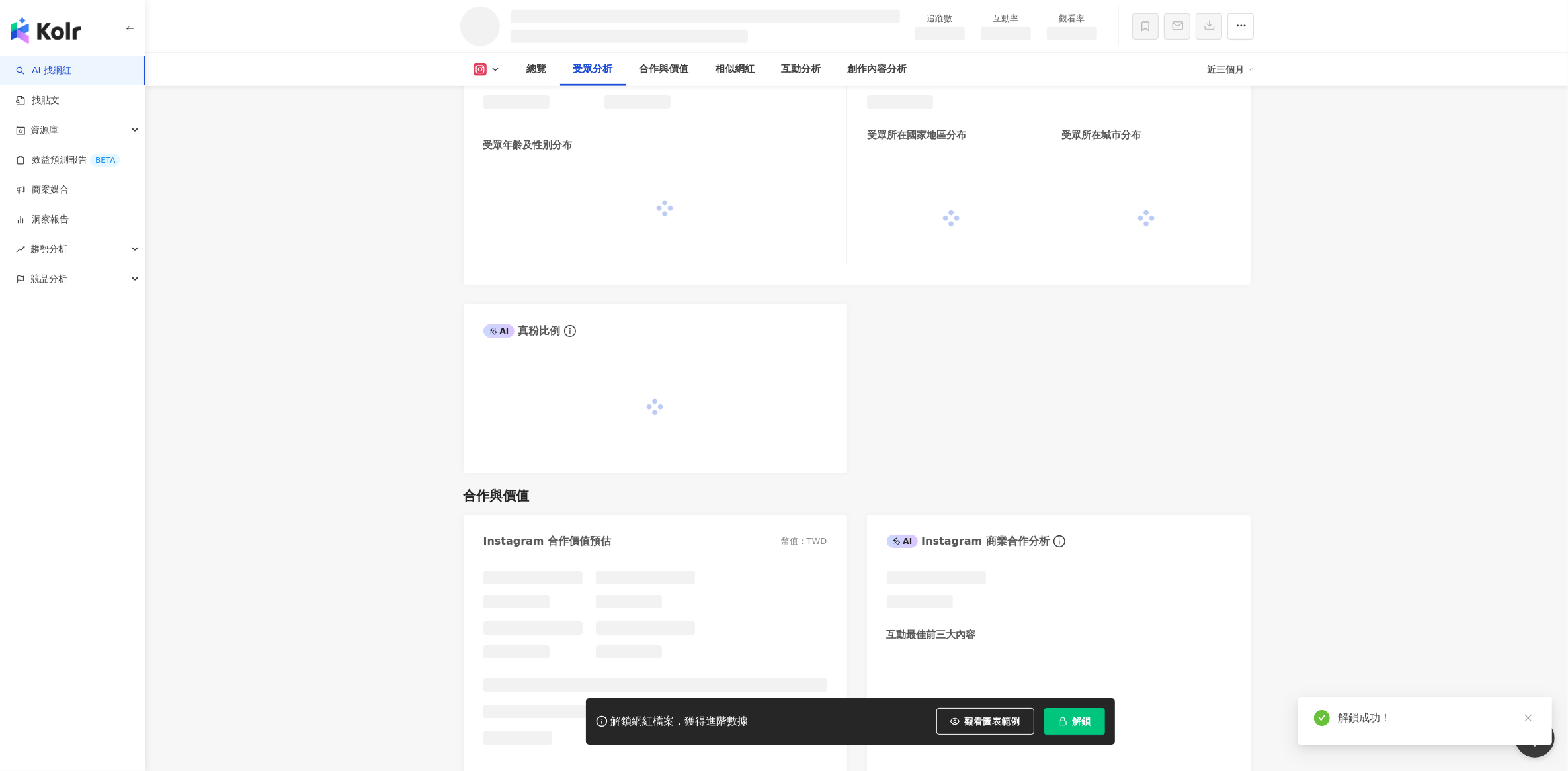
scroll to position [1093, 0]
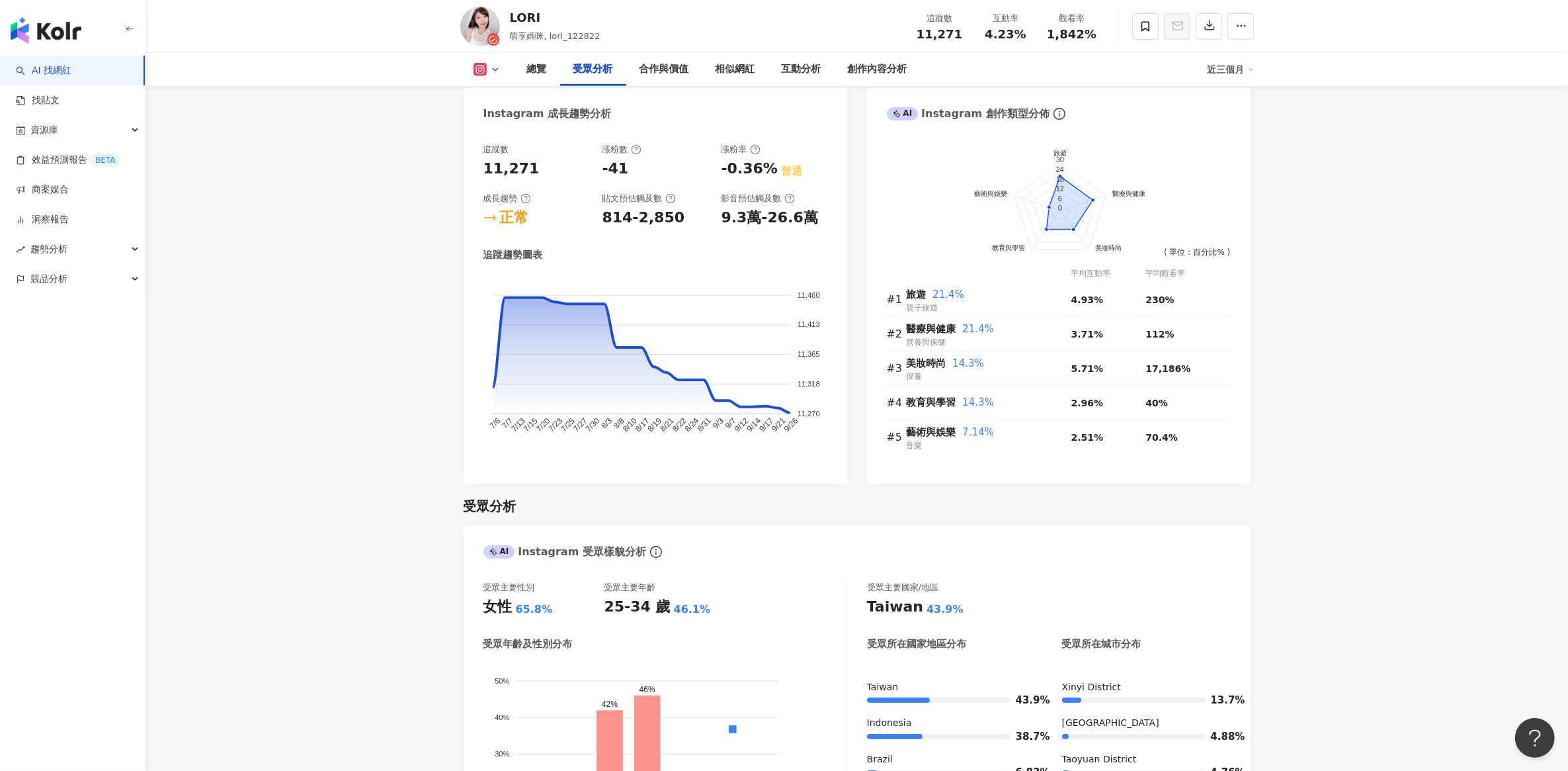
scroll to position [1489, 0]
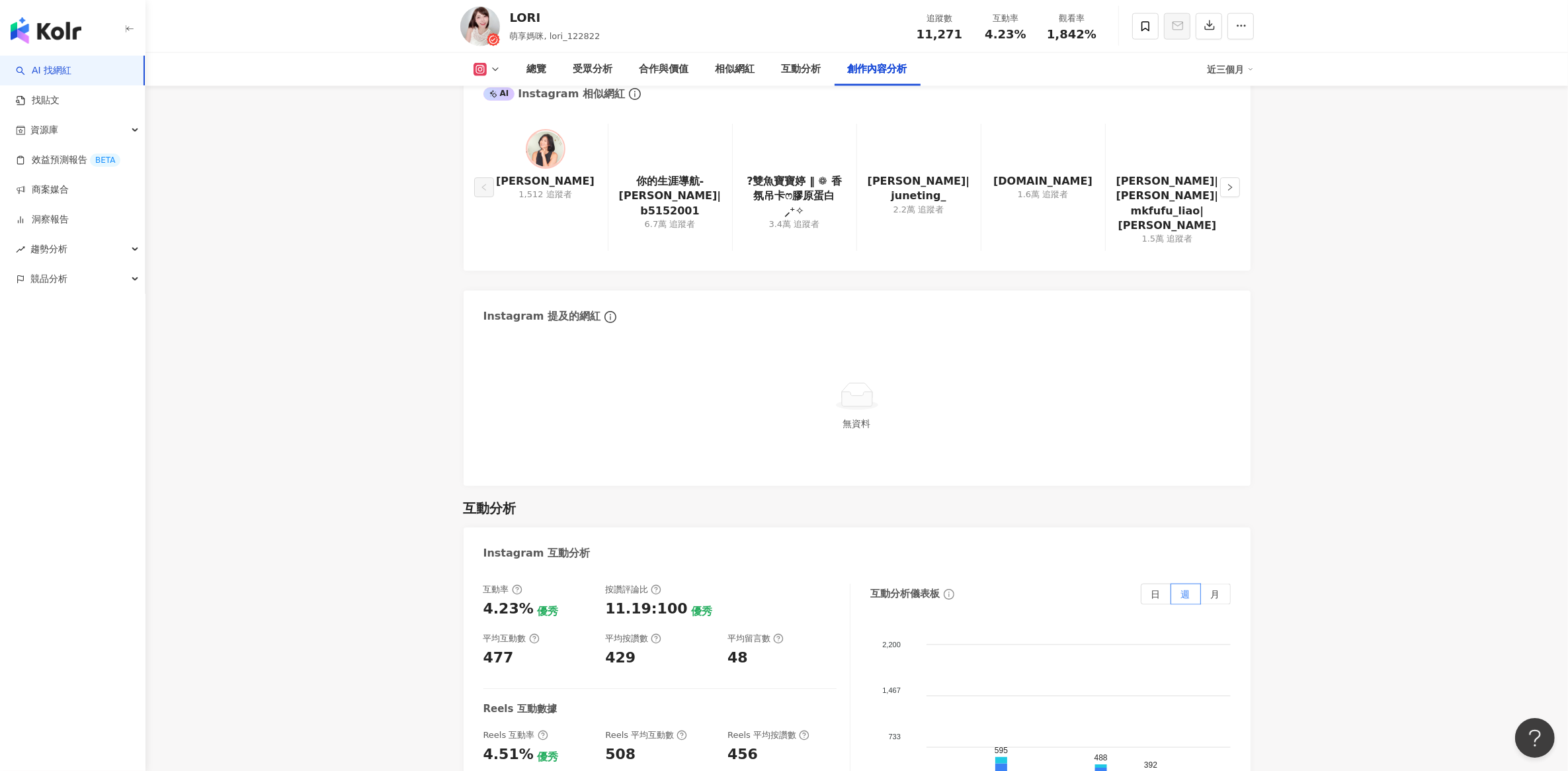
scroll to position [4425, 0]
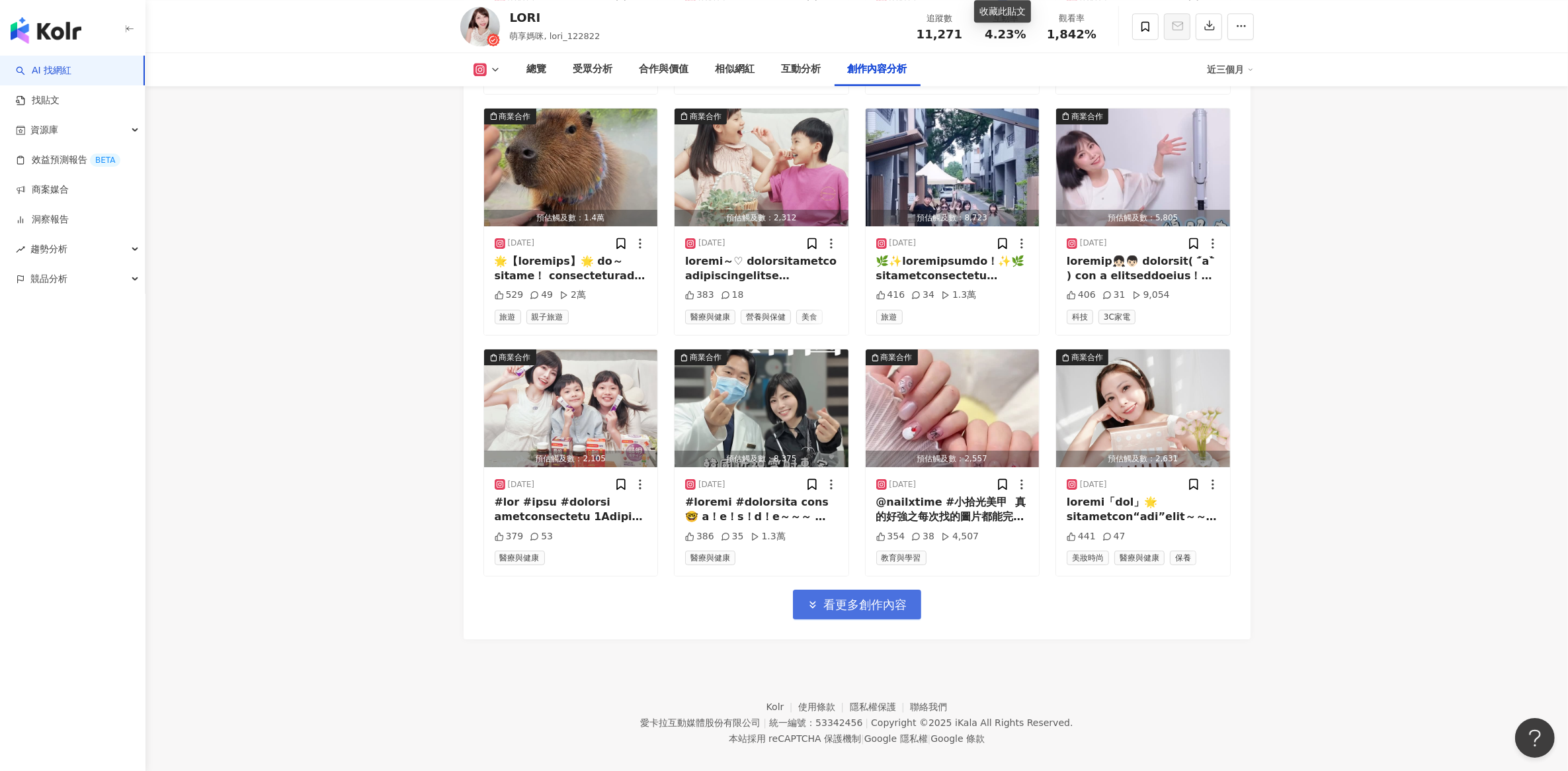
click at [870, 598] on span "看更多創作內容" at bounding box center [866, 604] width 83 height 14
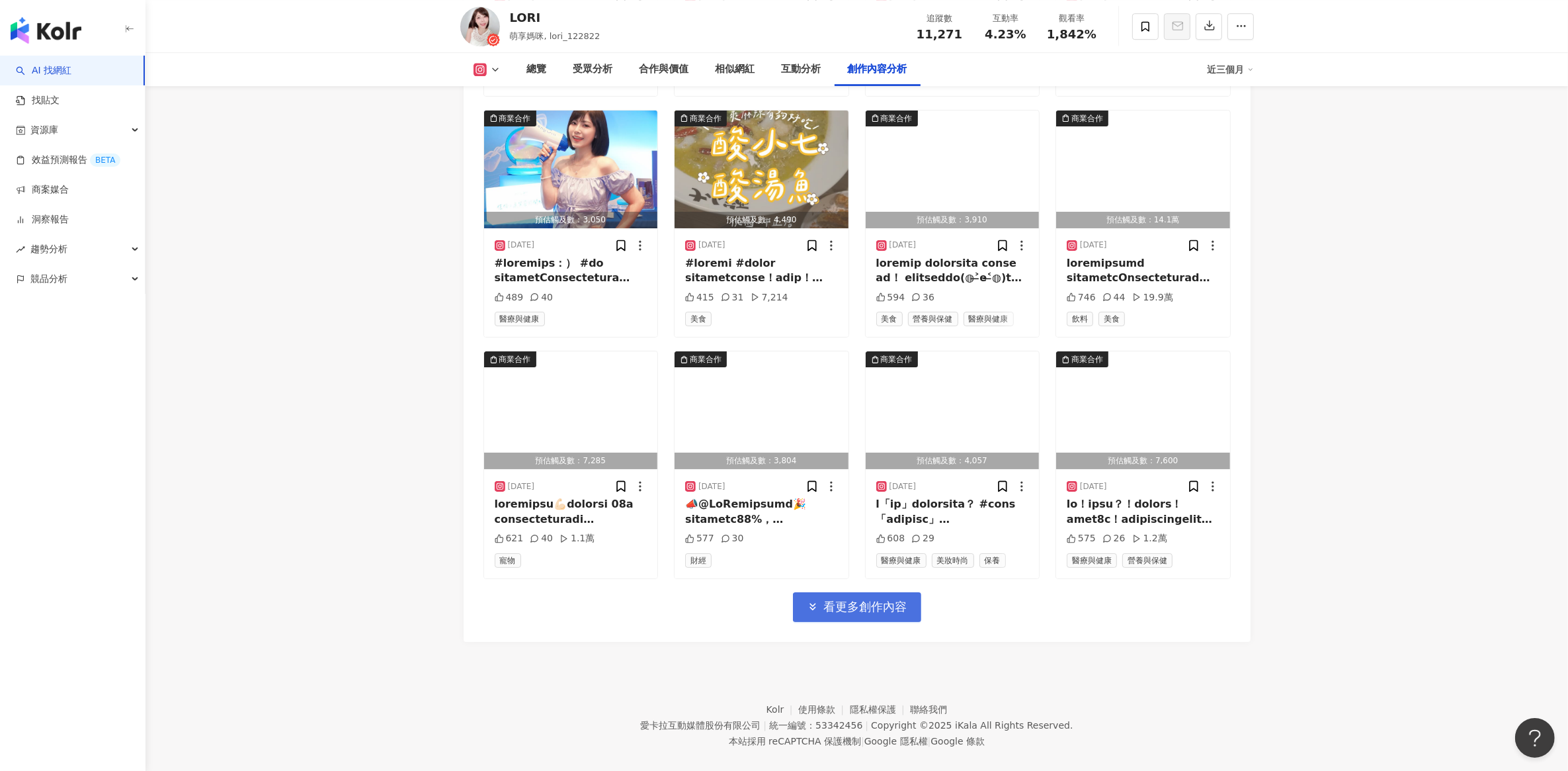
scroll to position [5151, 0]
